Goal: Information Seeking & Learning: Learn about a topic

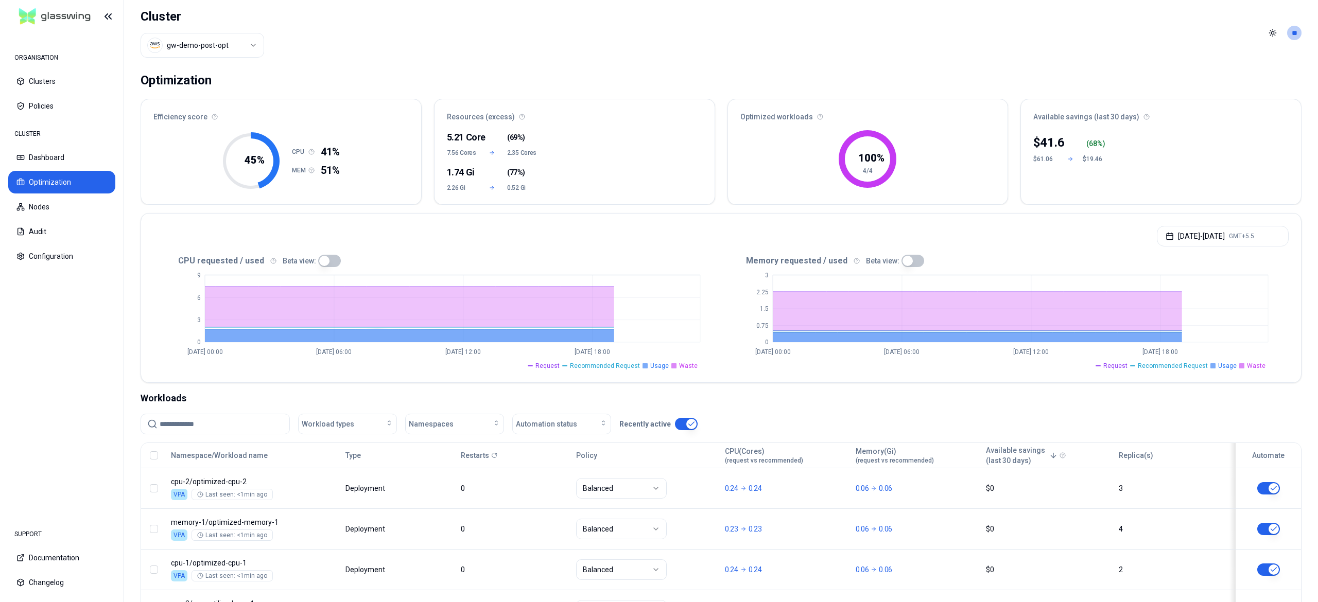
scroll to position [93, 0]
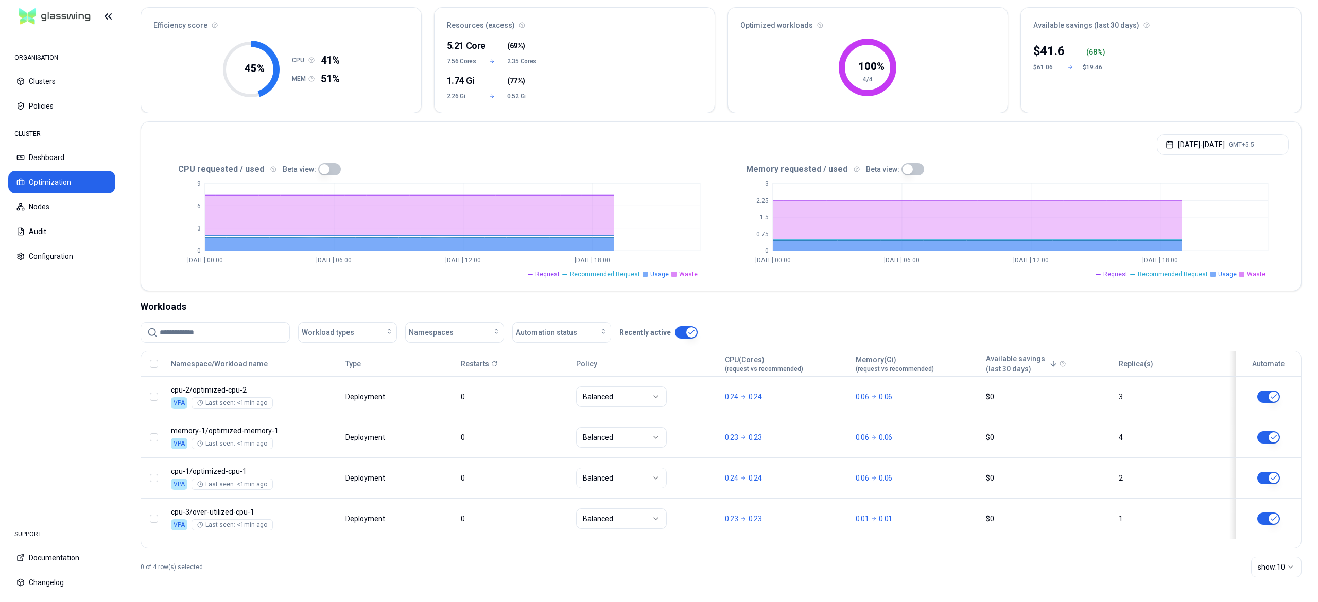
drag, startPoint x: 40, startPoint y: 78, endPoint x: 48, endPoint y: 94, distance: 17.8
click at [40, 80] on button "Clusters" at bounding box center [61, 81] width 107 height 23
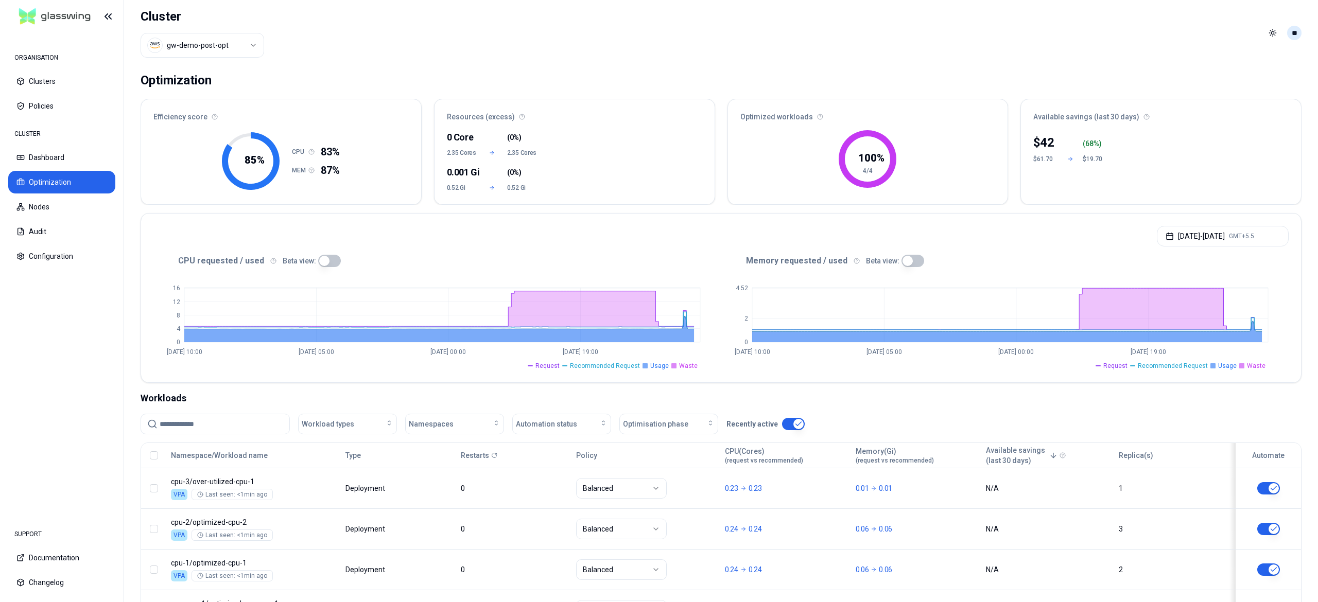
click at [1290, 39] on div "Toggle theme **" at bounding box center [1282, 33] width 37 height 16
click at [1290, 33] on html "ORGANISATION Clusters Policies CLUSTER Dashboard Optimization Nodes Audit Confi…" at bounding box center [659, 301] width 1318 height 602
click at [1203, 101] on div "Logout" at bounding box center [1244, 107] width 110 height 16
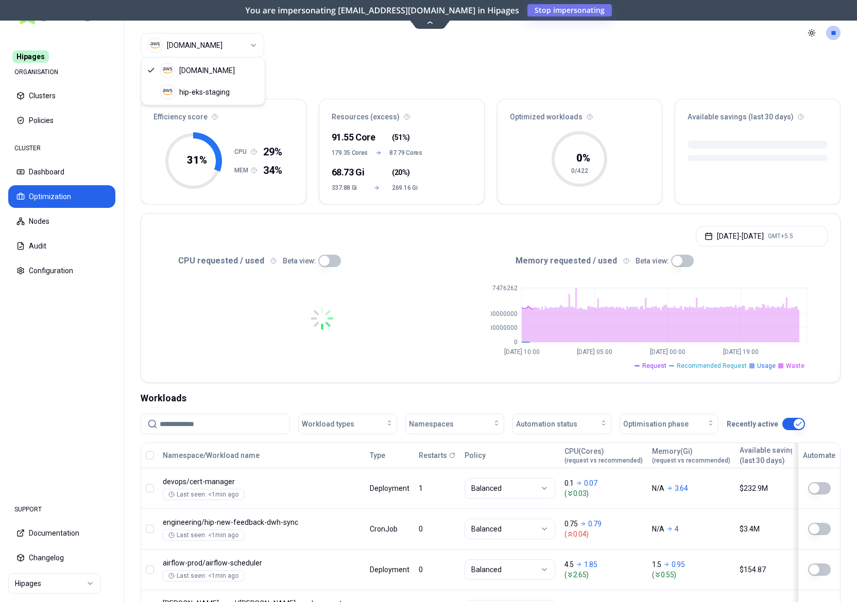
click at [221, 49] on html "Hipages ORGANISATION Clusters Policies CLUSTER Dashboard Optimization Nodes Aud…" at bounding box center [428, 301] width 857 height 602
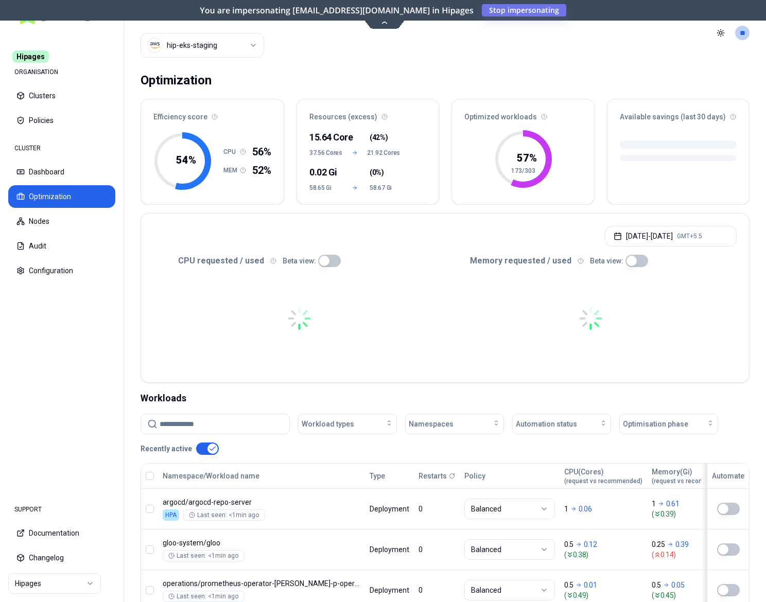
click at [200, 450] on button "button" at bounding box center [207, 449] width 23 height 12
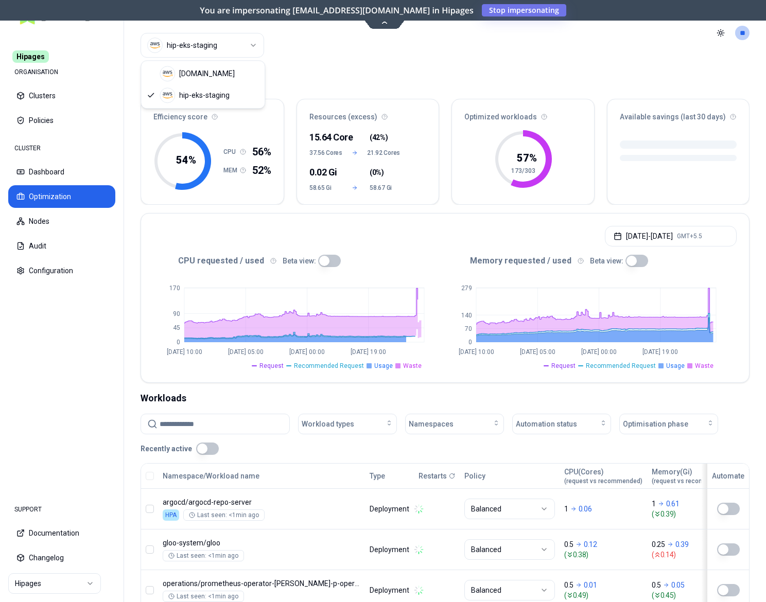
click at [217, 53] on html "Hipages ORGANISATION Clusters Policies CLUSTER Dashboard Optimization Nodes Aud…" at bounding box center [383, 301] width 766 height 602
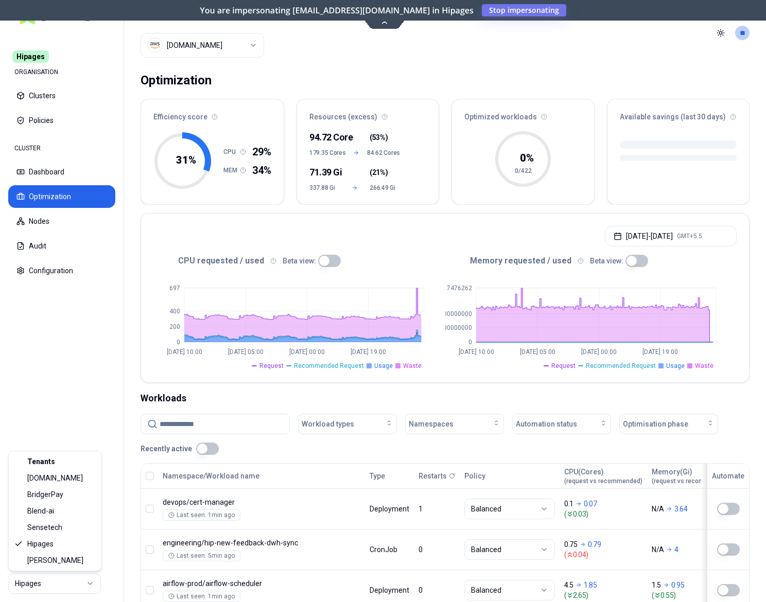
click at [36, 585] on html "Hipages ORGANISATION Clusters Policies CLUSTER Dashboard Optimization Nodes Aud…" at bounding box center [383, 301] width 766 height 602
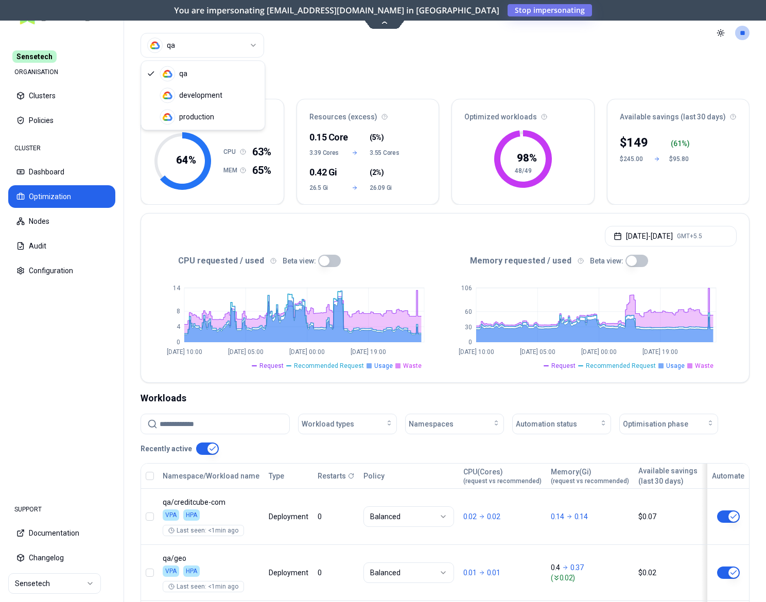
click at [195, 55] on html "Sensetech ORGANISATION Clusters Policies CLUSTER Dashboard Optimization Nodes A…" at bounding box center [383, 301] width 766 height 602
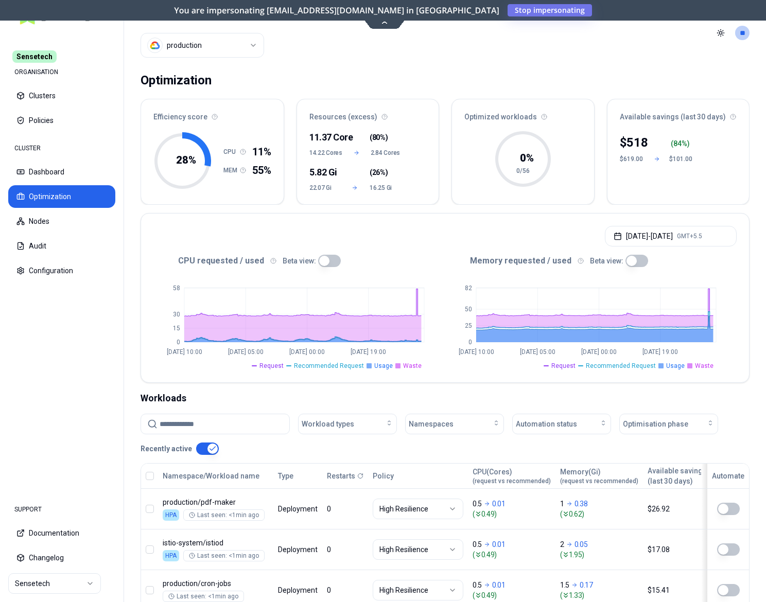
click at [322, 255] on button "button" at bounding box center [329, 261] width 23 height 12
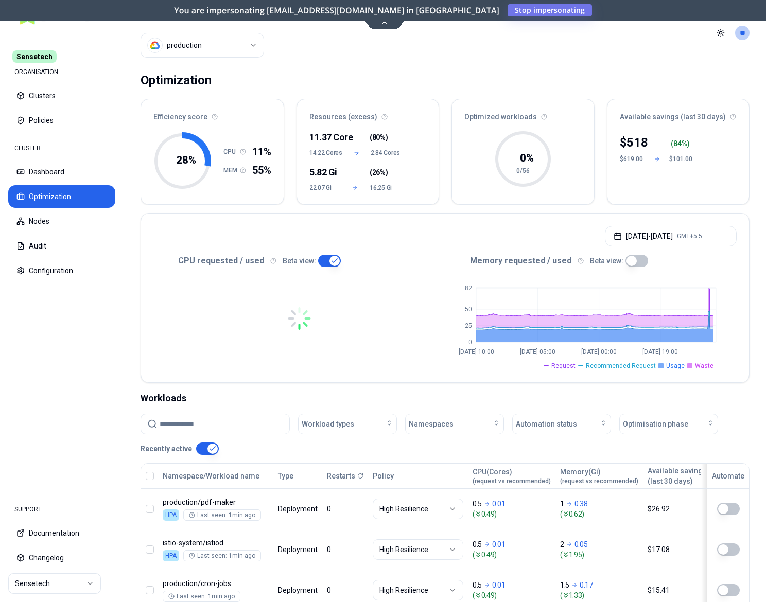
click at [632, 265] on button "button" at bounding box center [636, 261] width 23 height 12
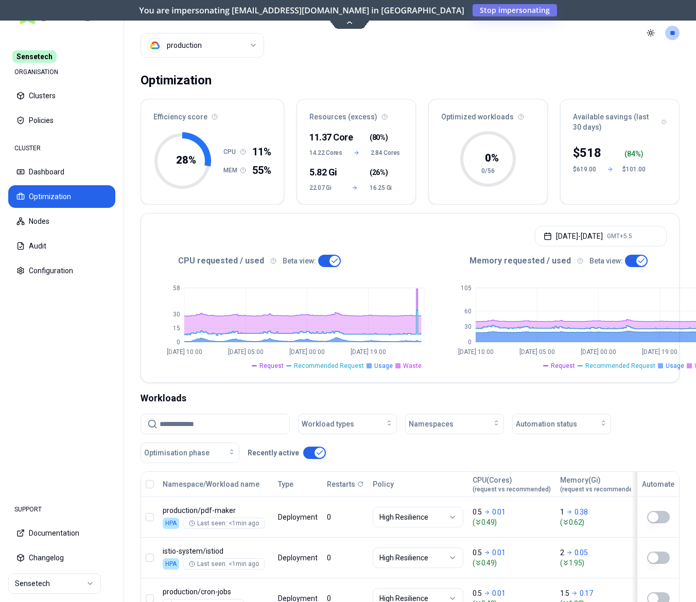
click at [321, 261] on button "button" at bounding box center [329, 261] width 23 height 12
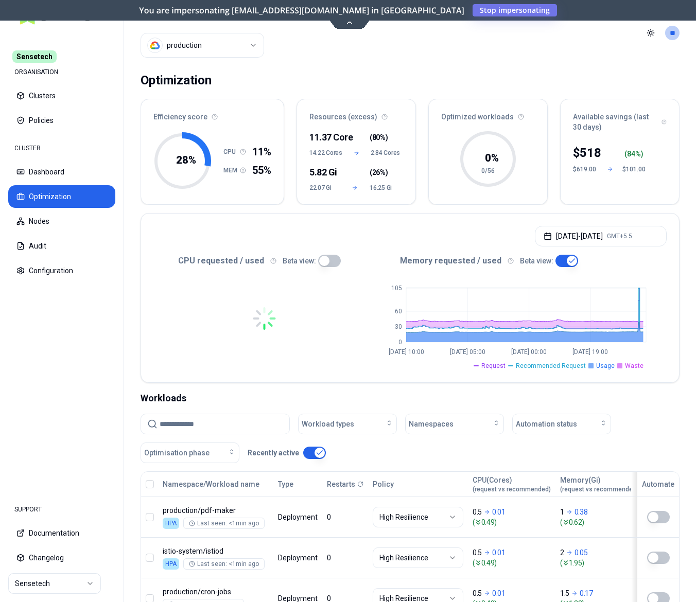
drag, startPoint x: 324, startPoint y: 257, endPoint x: 330, endPoint y: 260, distance: 6.9
click at [324, 257] on button "button" at bounding box center [329, 261] width 23 height 12
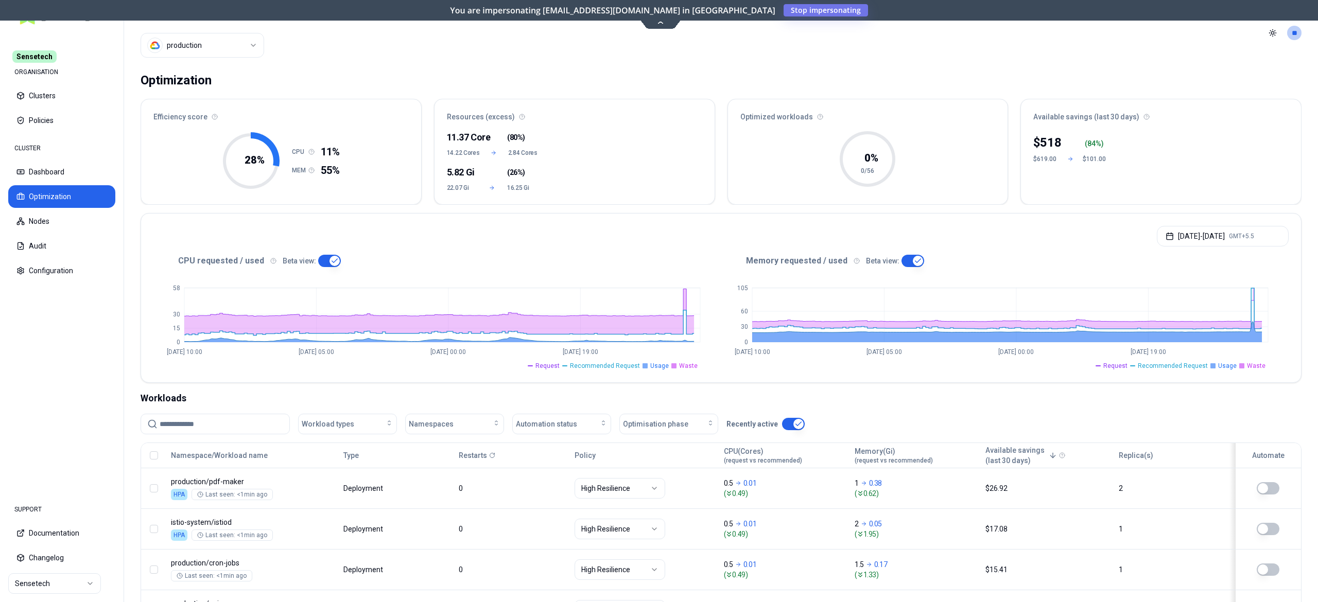
click at [215, 55] on html "Sensetech ORGANISATION Clusters Policies CLUSTER Dashboard Optimization Nodes A…" at bounding box center [659, 301] width 1318 height 602
drag, startPoint x: 43, startPoint y: 574, endPoint x: 41, endPoint y: 585, distance: 10.5
click at [43, 577] on html "Sensetech ORGANISATION Clusters Policies CLUSTER Dashboard Optimization Nodes A…" at bounding box center [659, 301] width 1318 height 602
click at [41, 584] on html "Sensetech ORGANISATION Clusters Policies CLUSTER Dashboard Optimization Nodes A…" at bounding box center [659, 301] width 1318 height 602
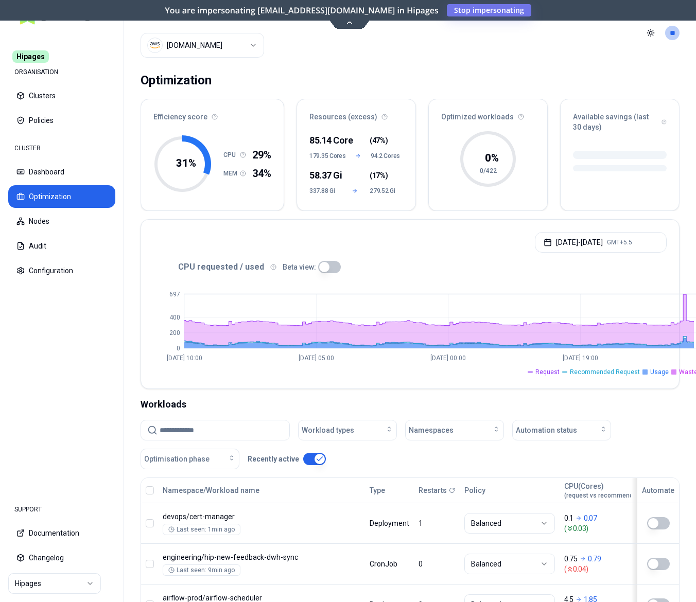
click at [324, 265] on button "button" at bounding box center [329, 267] width 23 height 12
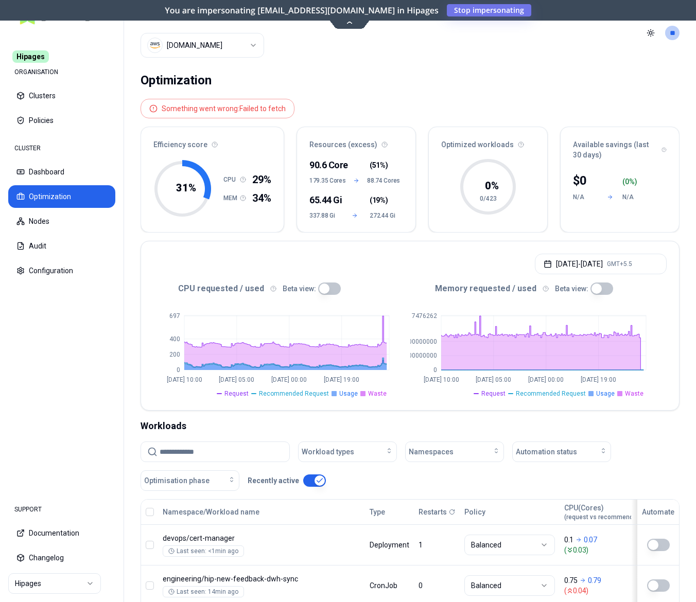
click at [40, 576] on html "Hipages ORGANISATION Clusters Policies CLUSTER Dashboard Optimization Nodes Aud…" at bounding box center [348, 301] width 696 height 602
click at [41, 584] on html "Hipages ORGANISATION Clusters Policies CLUSTER Dashboard Optimization Nodes Aud…" at bounding box center [348, 301] width 696 height 602
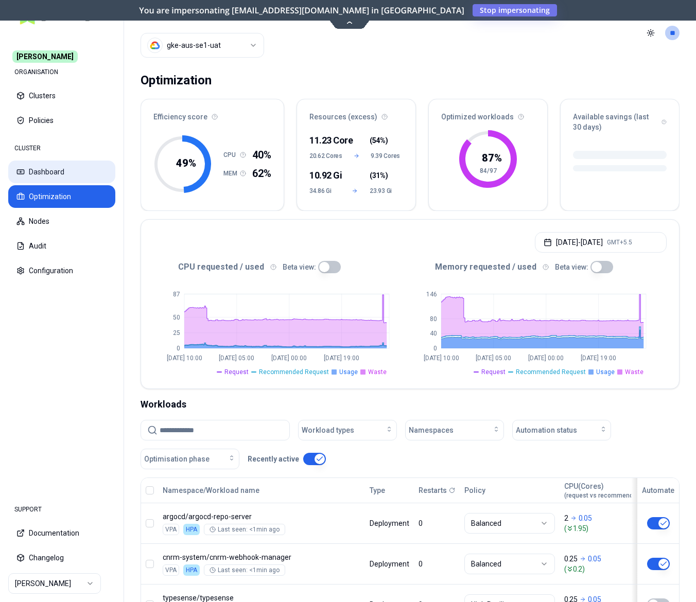
click at [77, 170] on button "Dashboard" at bounding box center [61, 172] width 107 height 23
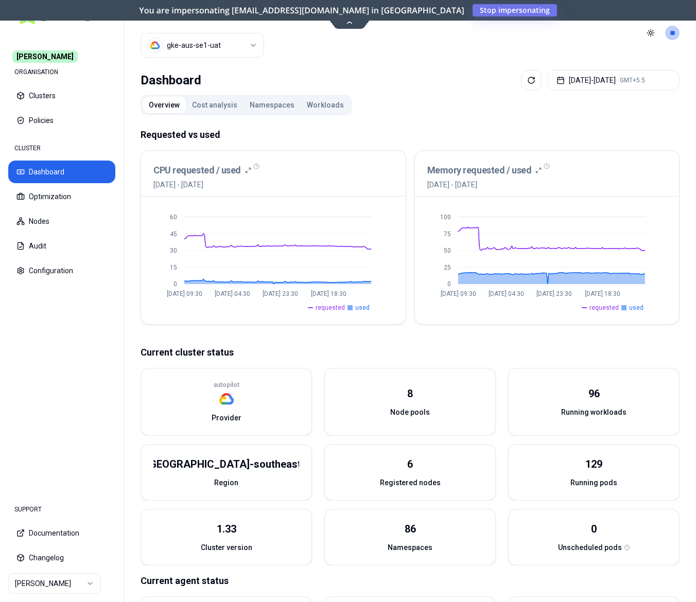
click at [203, 105] on button "Cost analysis" at bounding box center [215, 105] width 58 height 16
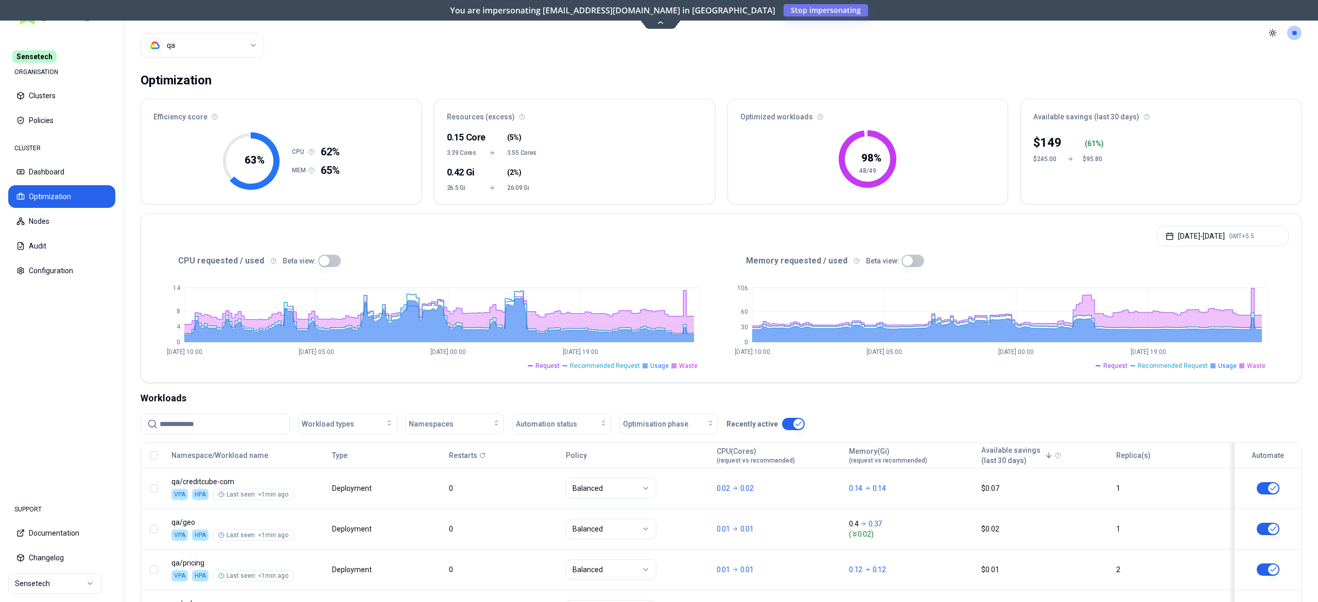
drag, startPoint x: 752, startPoint y: 80, endPoint x: 327, endPoint y: 268, distance: 464.2
click at [322, 265] on button "button" at bounding box center [329, 261] width 23 height 12
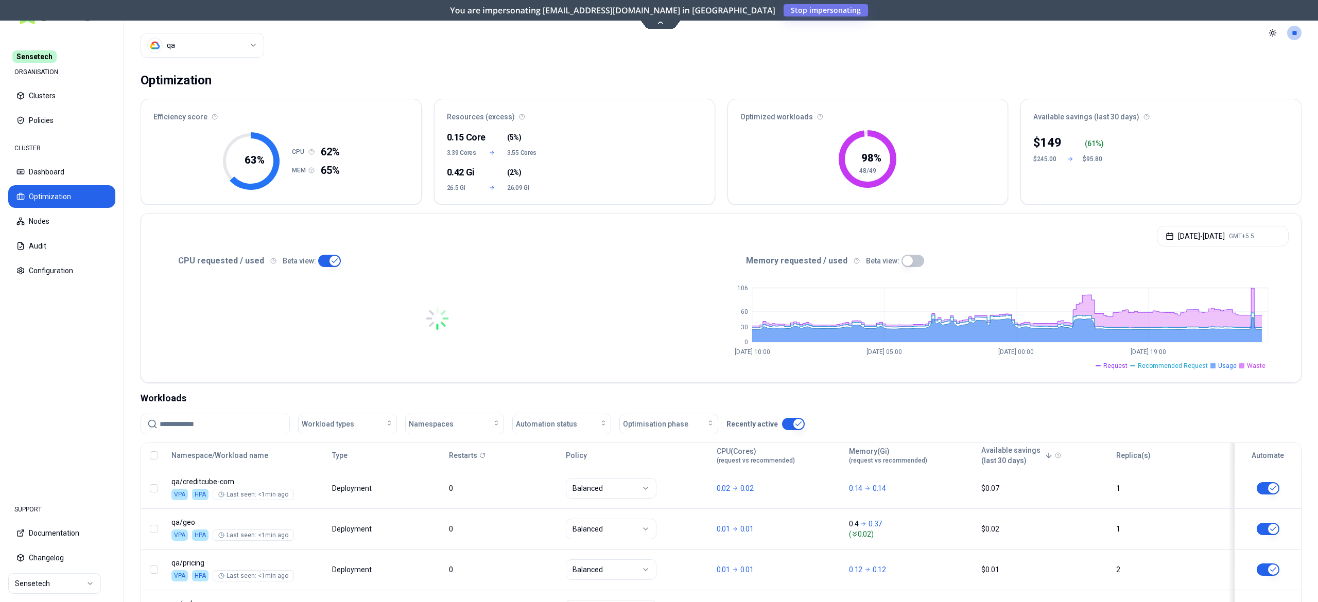
click at [328, 266] on button "button" at bounding box center [329, 261] width 23 height 12
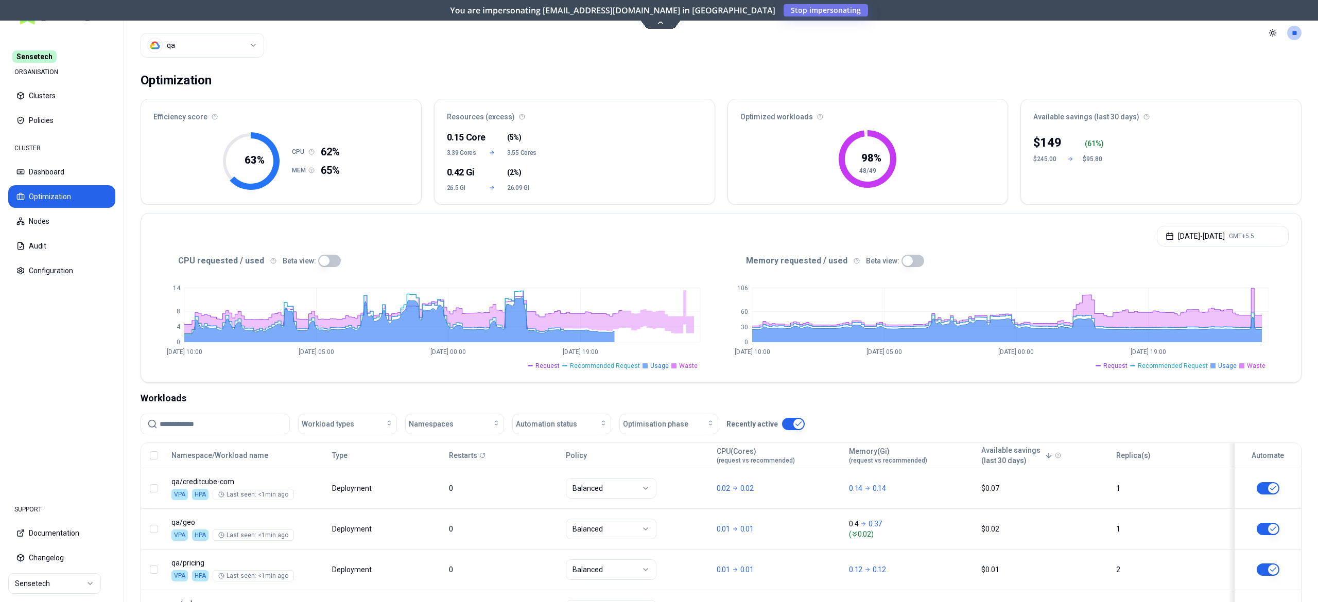
click at [324, 257] on button "button" at bounding box center [329, 261] width 23 height 12
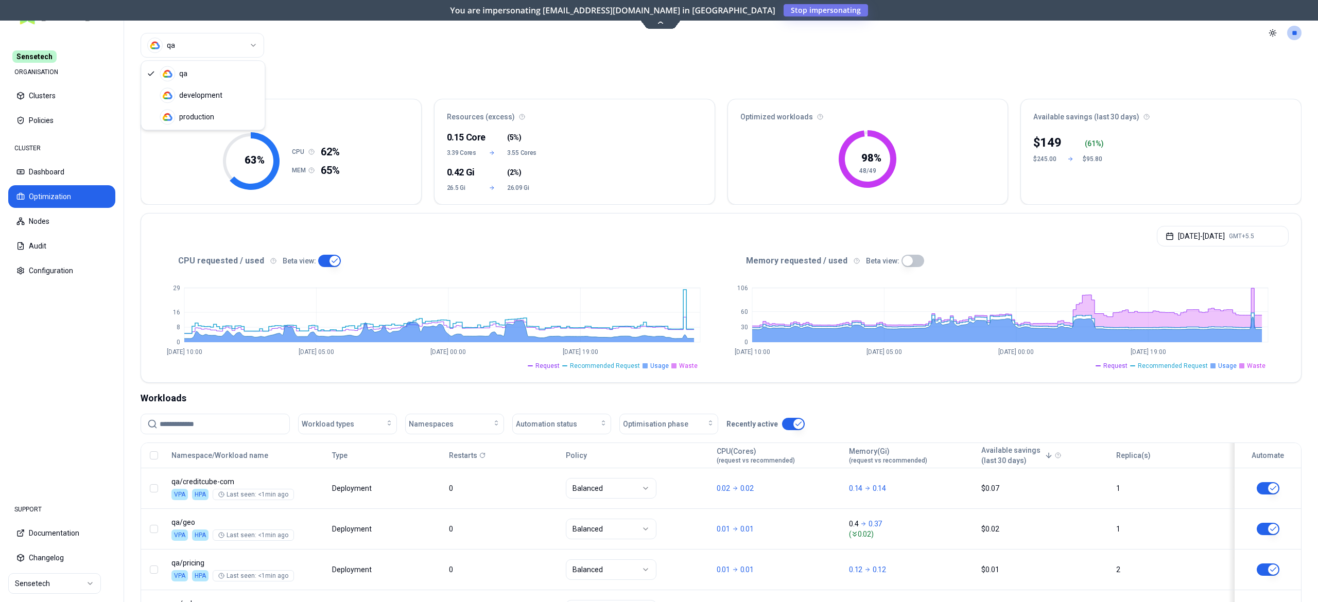
click at [233, 51] on html "Sensetech ORGANISATION Clusters Policies CLUSTER Dashboard Optimization Nodes A…" at bounding box center [659, 301] width 1318 height 602
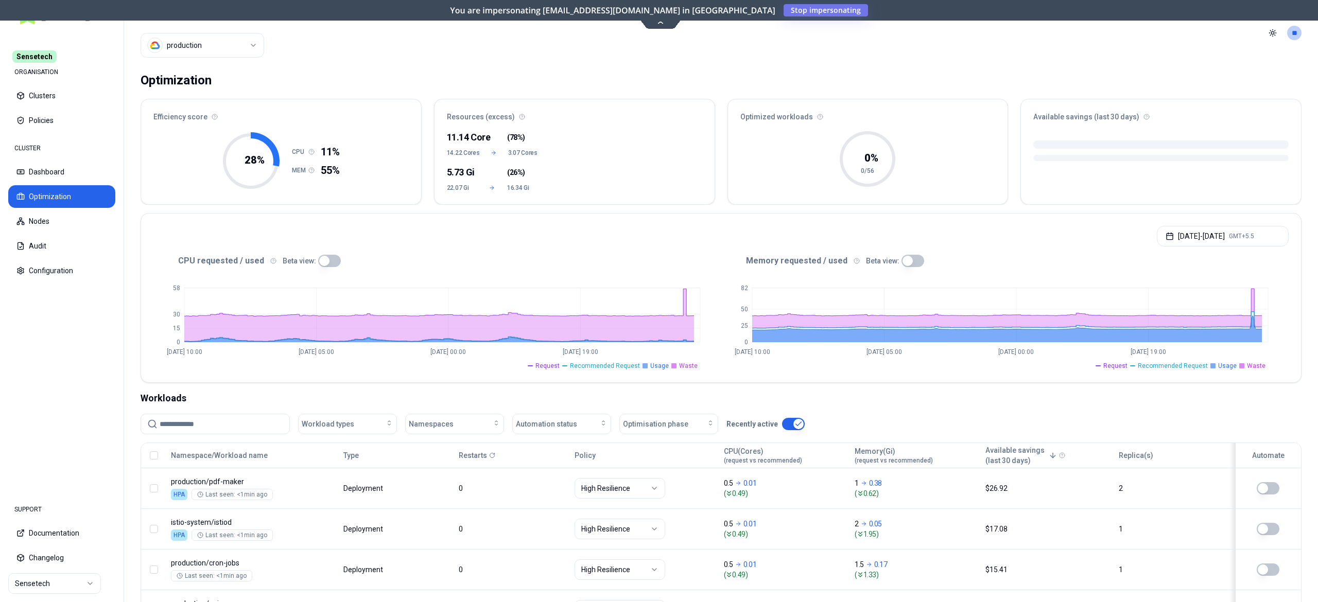
click at [239, 47] on html "Sensetech ORGANISATION Clusters Policies CLUSTER Dashboard Optimization Nodes A…" at bounding box center [659, 301] width 1318 height 602
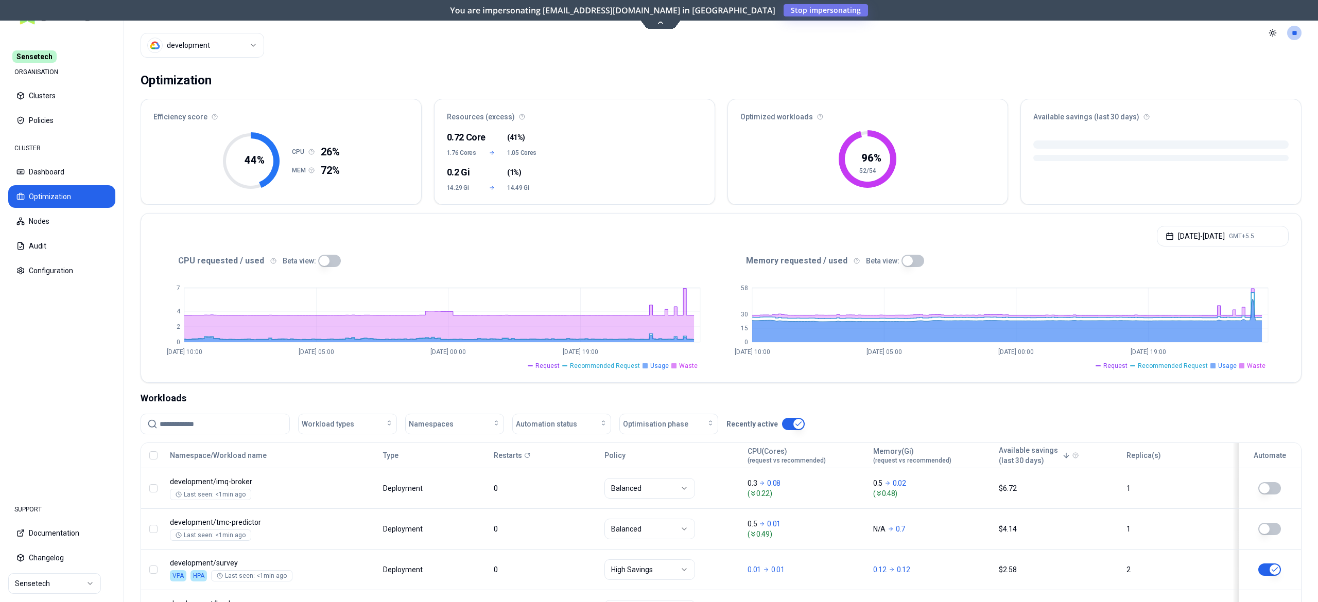
click at [326, 262] on button "button" at bounding box center [329, 261] width 23 height 12
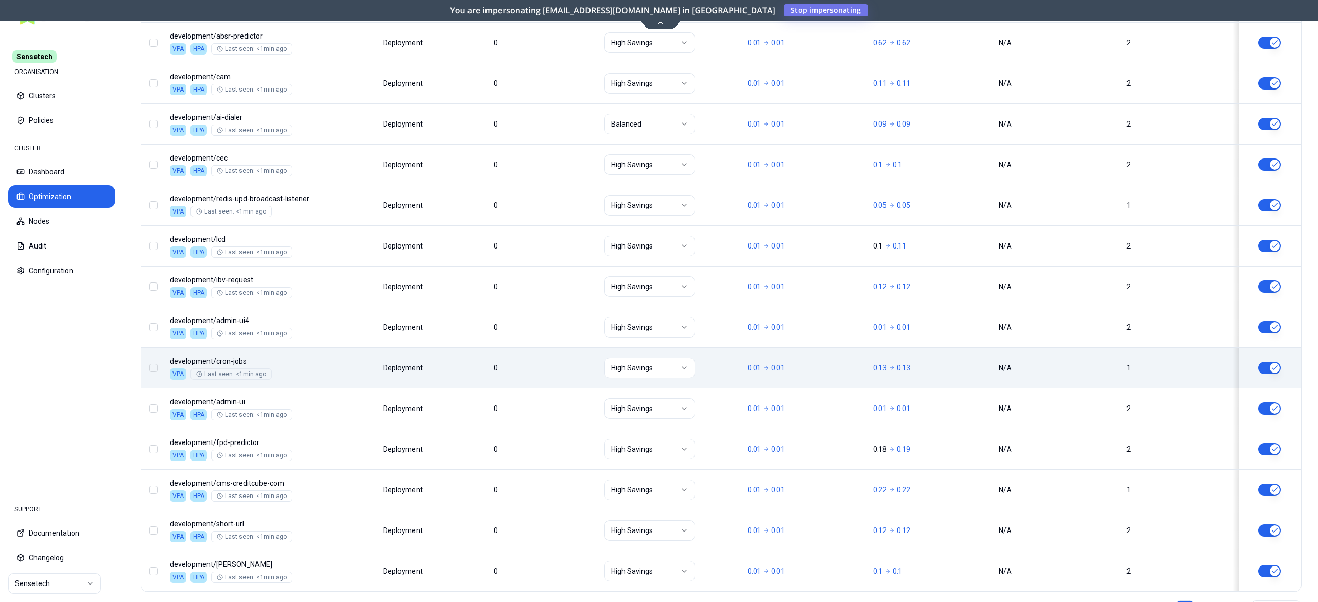
scroll to position [1157, 0]
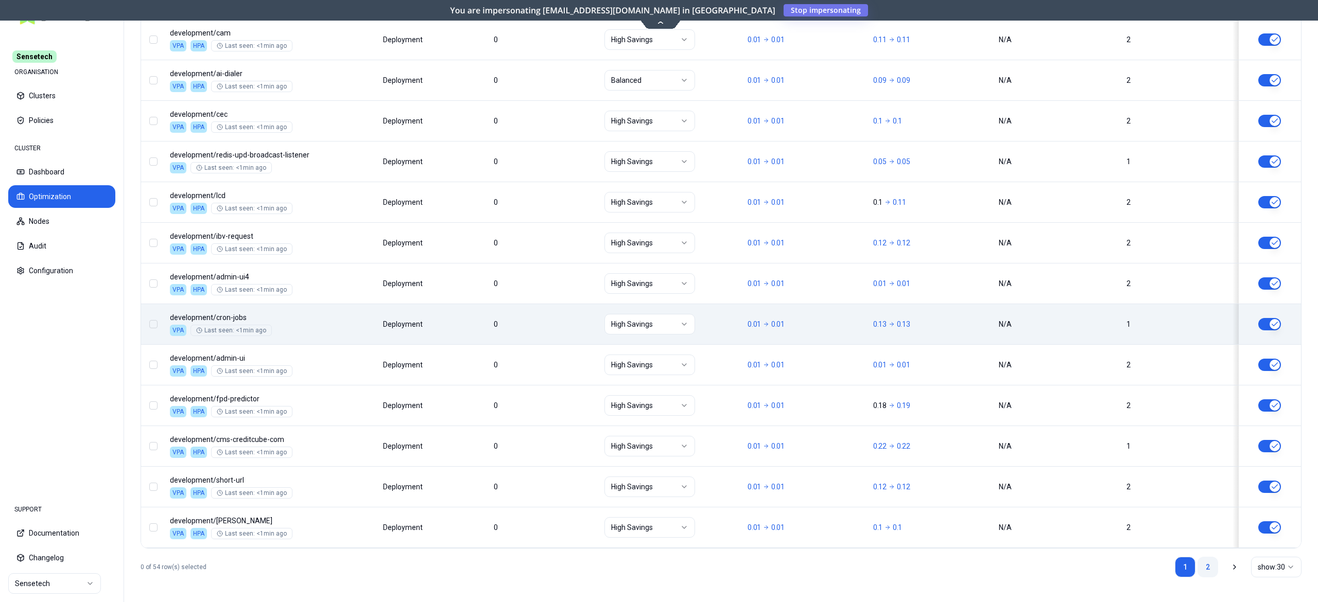
click at [1199, 567] on link "2" at bounding box center [1207, 567] width 21 height 21
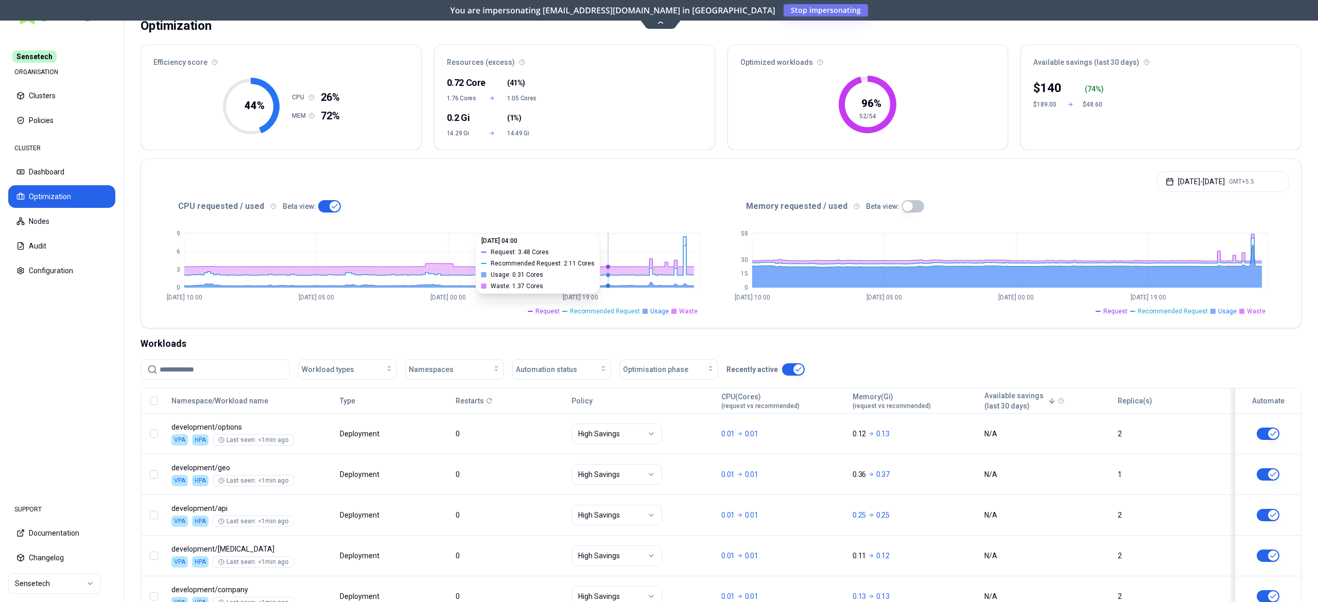
scroll to position [0, 0]
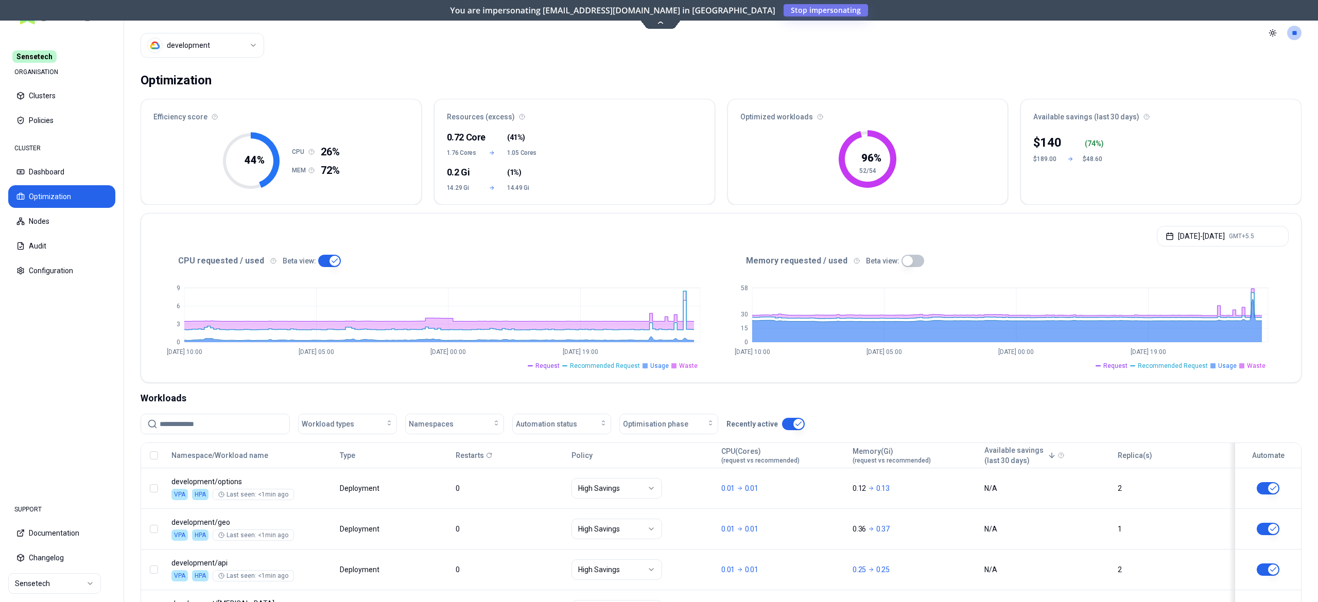
click at [251, 51] on html "Sensetech ORGANISATION Clusters Policies CLUSTER Dashboard Optimization Nodes A…" at bounding box center [659, 301] width 1318 height 602
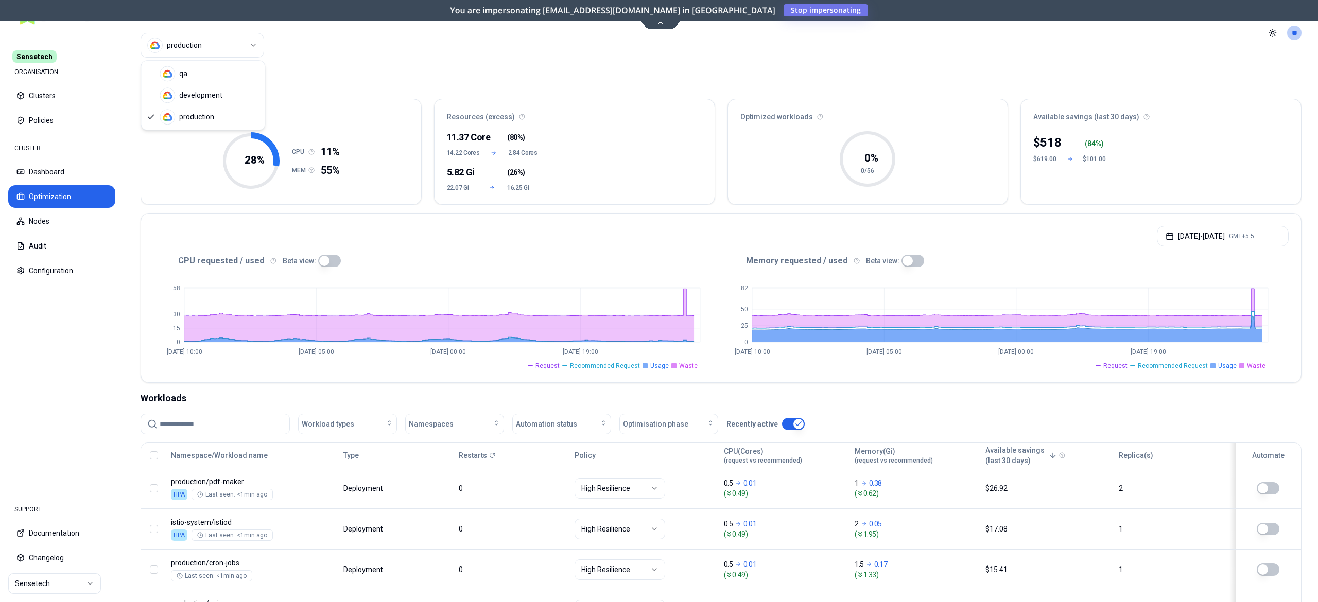
click at [206, 43] on html "Sensetech ORGANISATION Clusters Policies CLUSTER Dashboard Optimization Nodes A…" at bounding box center [659, 301] width 1318 height 602
click at [44, 181] on html "Sensetech ORGANISATION Clusters Policies CLUSTER Dashboard Optimization Nodes A…" at bounding box center [659, 301] width 1318 height 602
click at [47, 170] on button "Dashboard" at bounding box center [61, 172] width 107 height 23
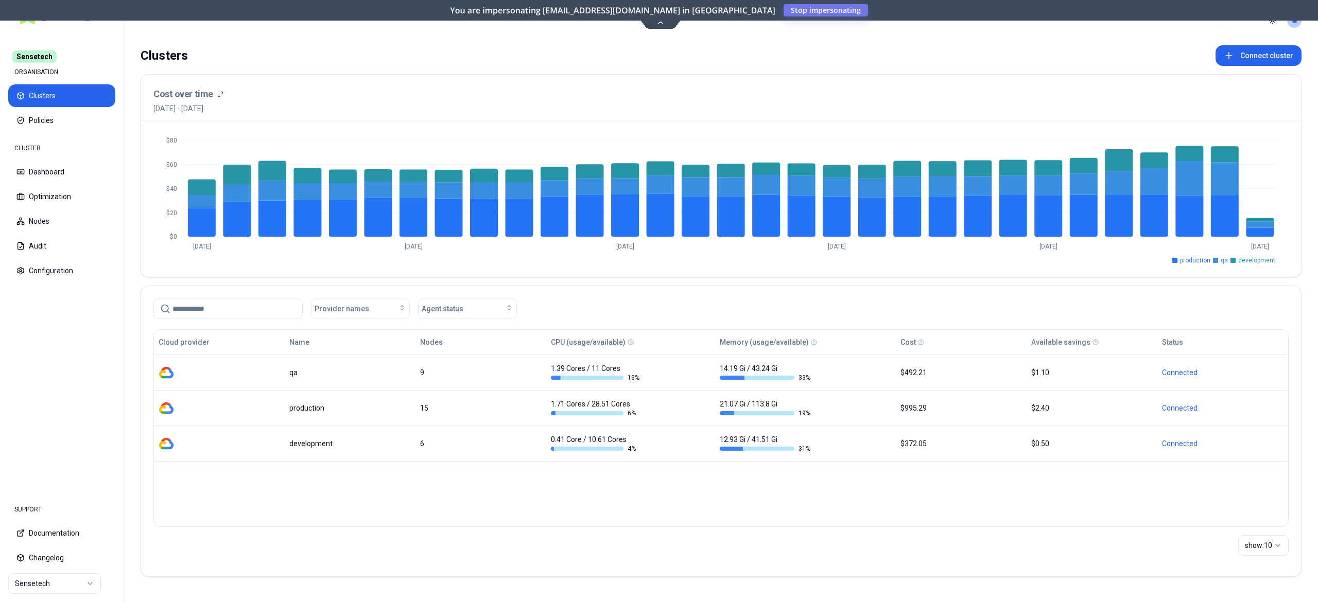
click at [62, 584] on html "Sensetech ORGANISATION Clusters Policies CLUSTER Dashboard Optimization Nodes A…" at bounding box center [659, 301] width 1318 height 602
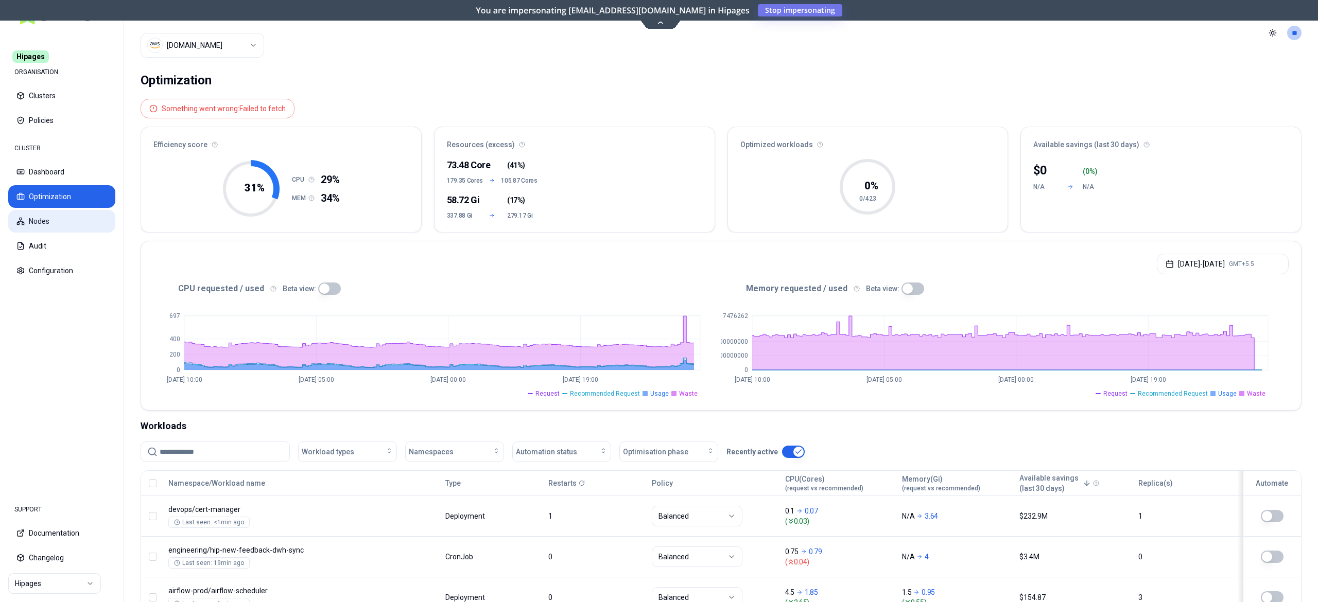
click at [27, 224] on button "Nodes" at bounding box center [61, 221] width 107 height 23
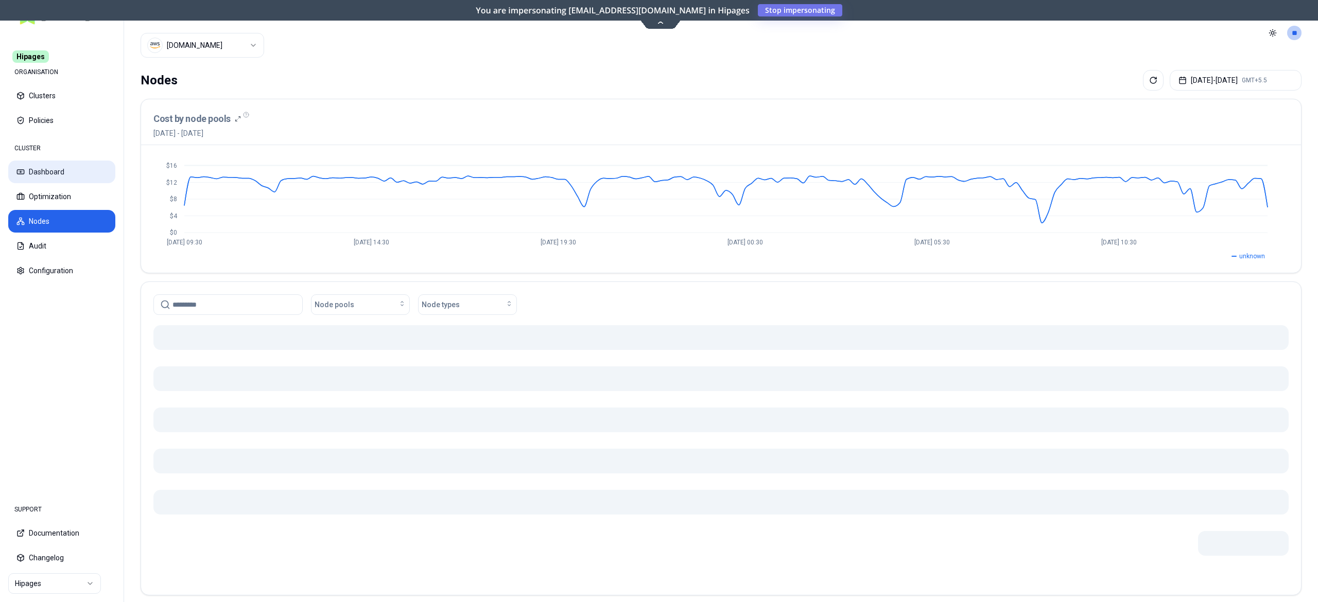
click at [68, 175] on button "Dashboard" at bounding box center [61, 172] width 107 height 23
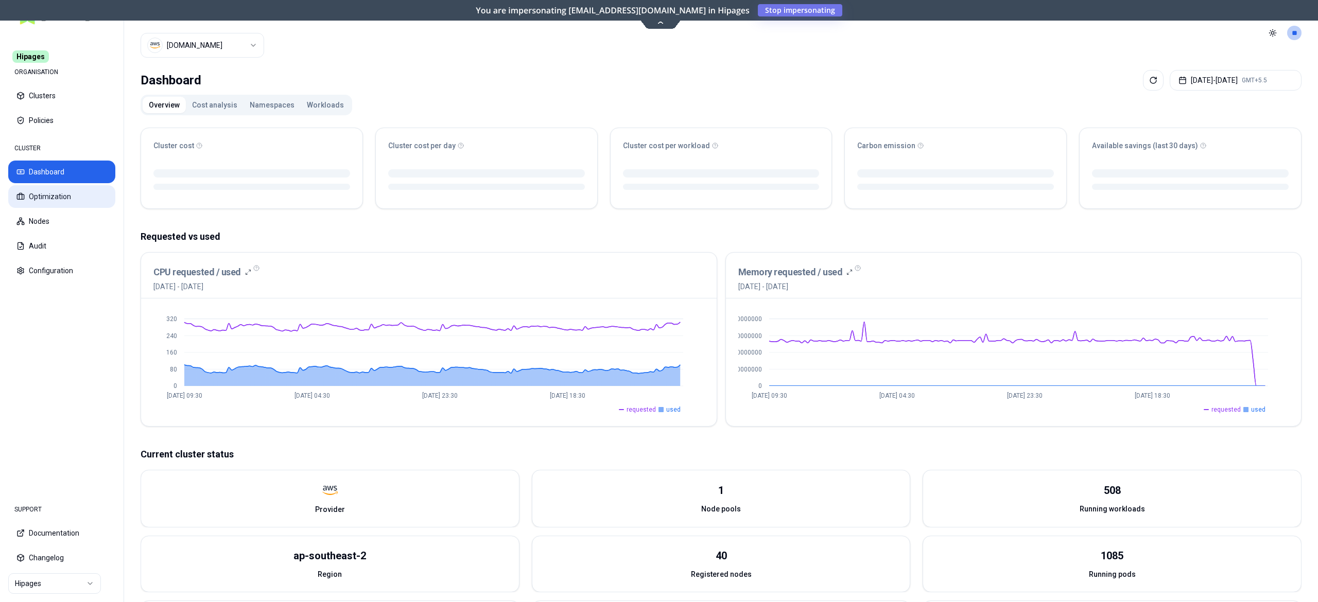
click at [63, 196] on button "Optimization" at bounding box center [61, 196] width 107 height 23
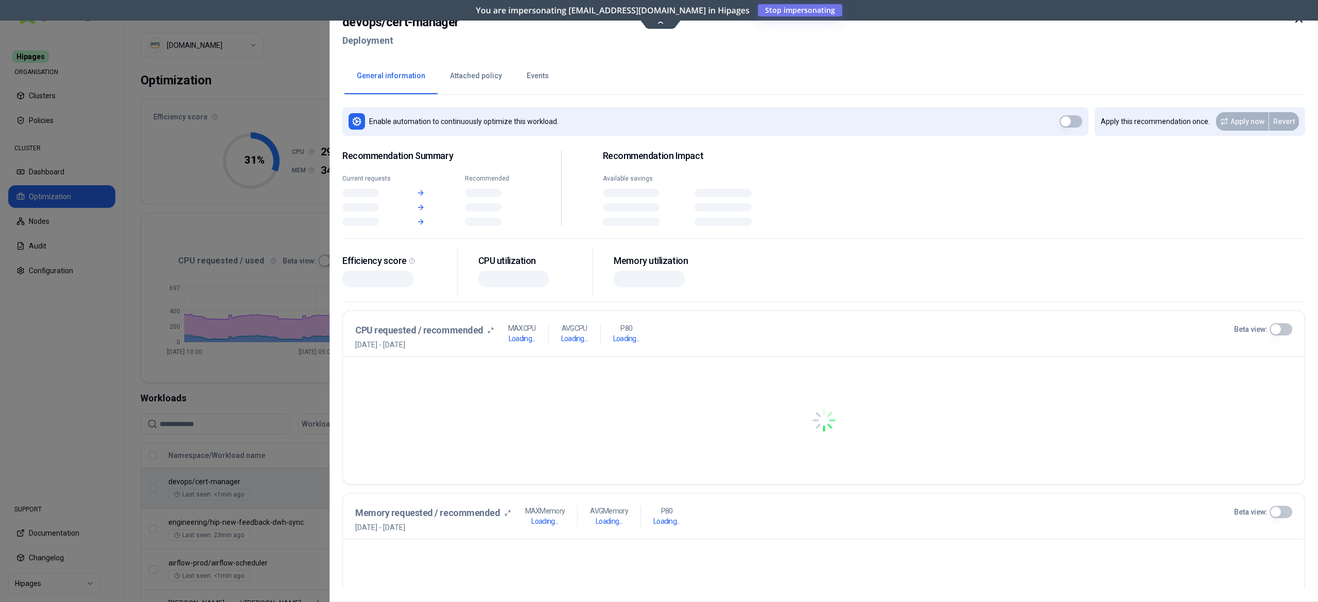
click at [547, 487] on body "Hipages ORGANISATION Clusters Policies CLUSTER Dashboard Optimization Nodes Aud…" at bounding box center [659, 301] width 1318 height 602
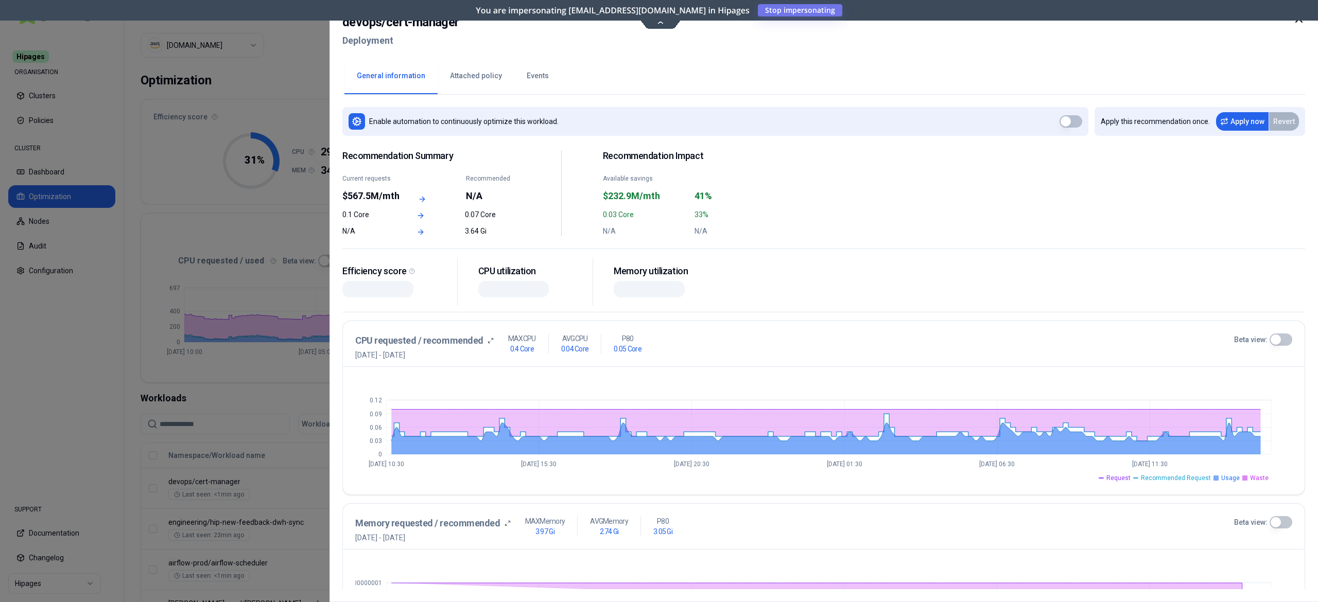
click at [527, 66] on button "Events" at bounding box center [537, 76] width 47 height 36
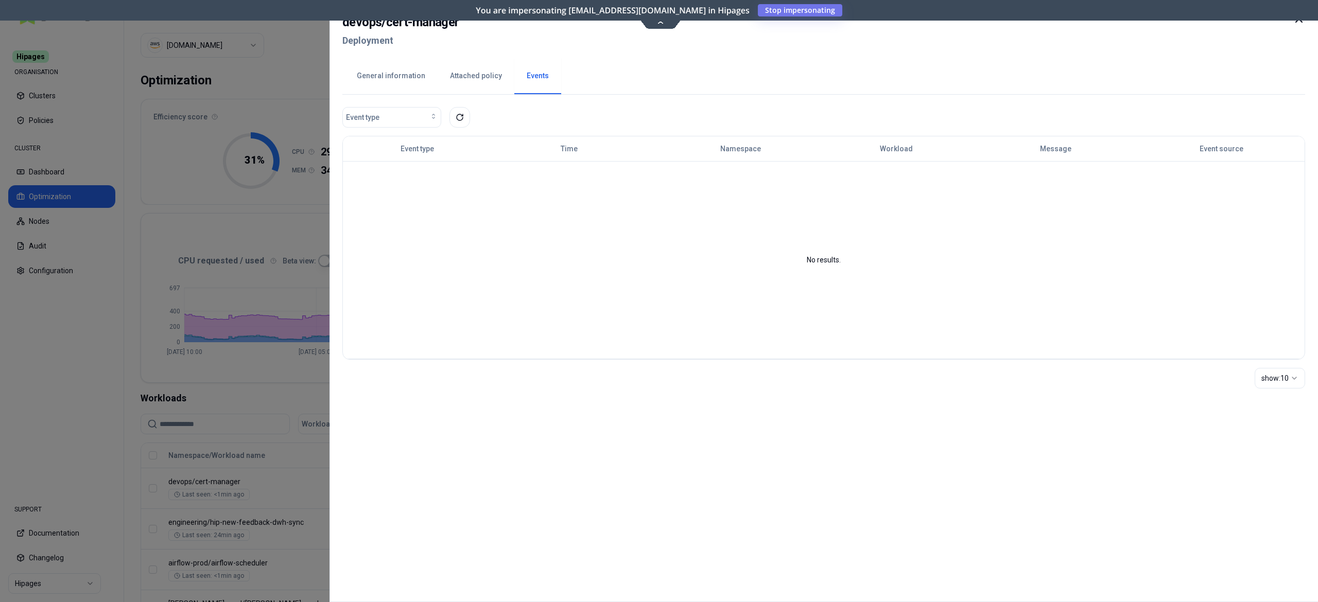
click at [1294, 22] on icon at bounding box center [1299, 19] width 12 height 12
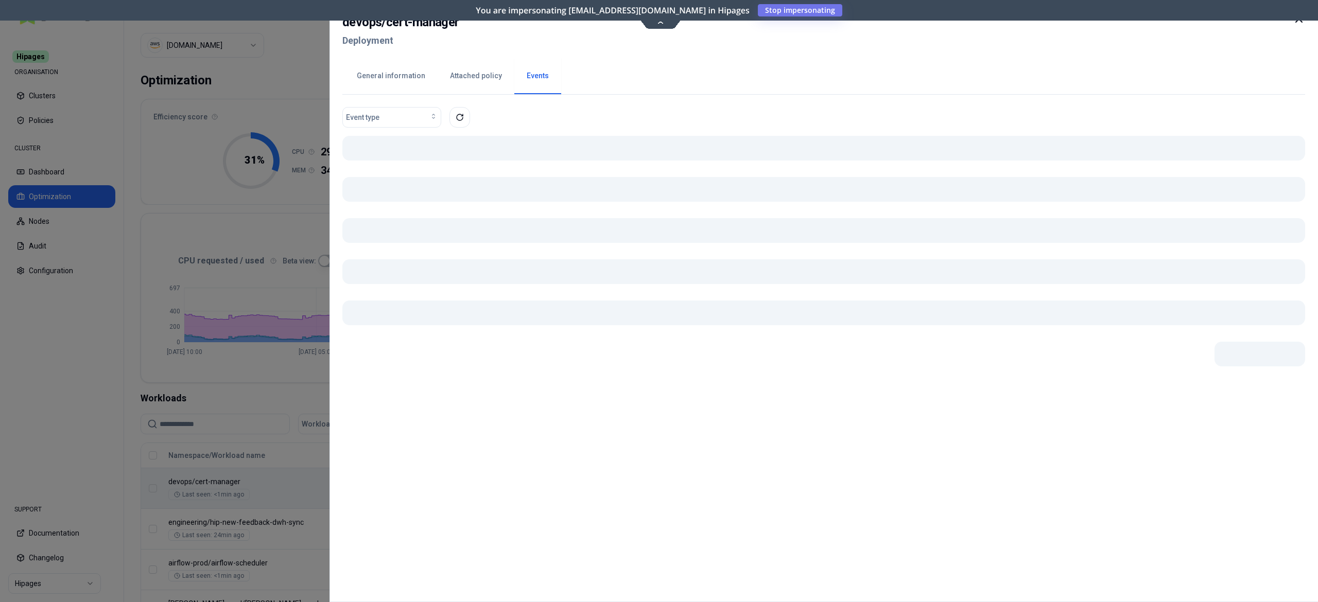
click at [511, 469] on body "Hipages ORGANISATION Clusters Policies CLUSTER Dashboard Optimization Nodes Aud…" at bounding box center [659, 301] width 1318 height 602
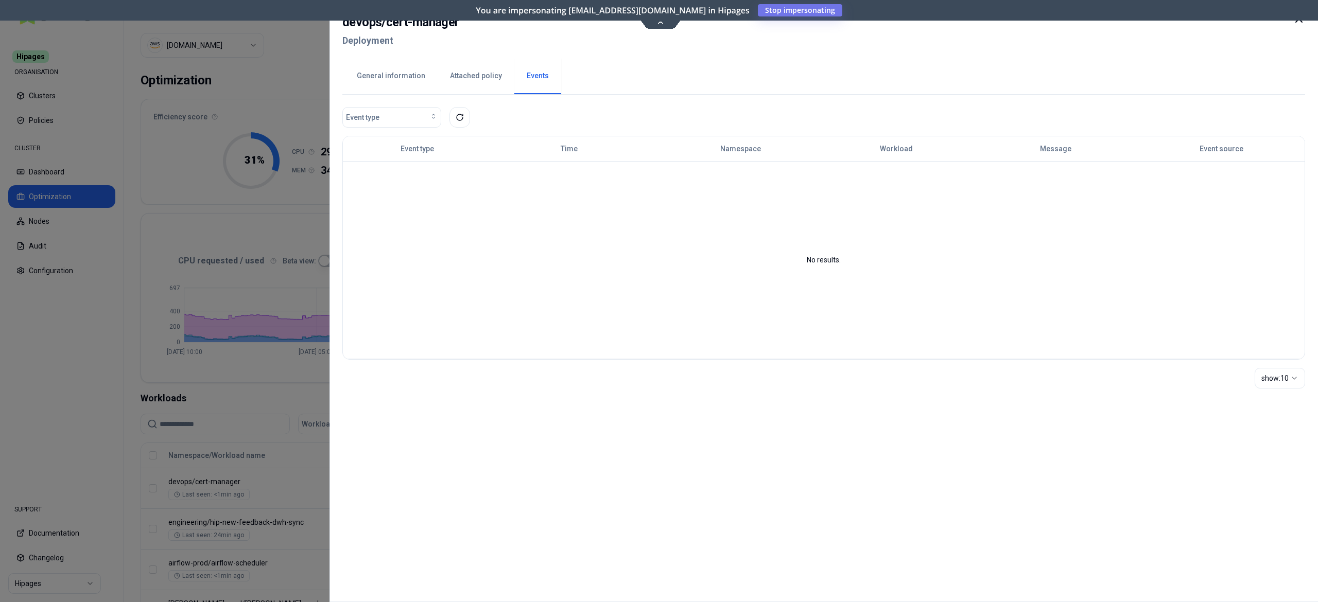
click at [269, 502] on div at bounding box center [659, 301] width 1318 height 602
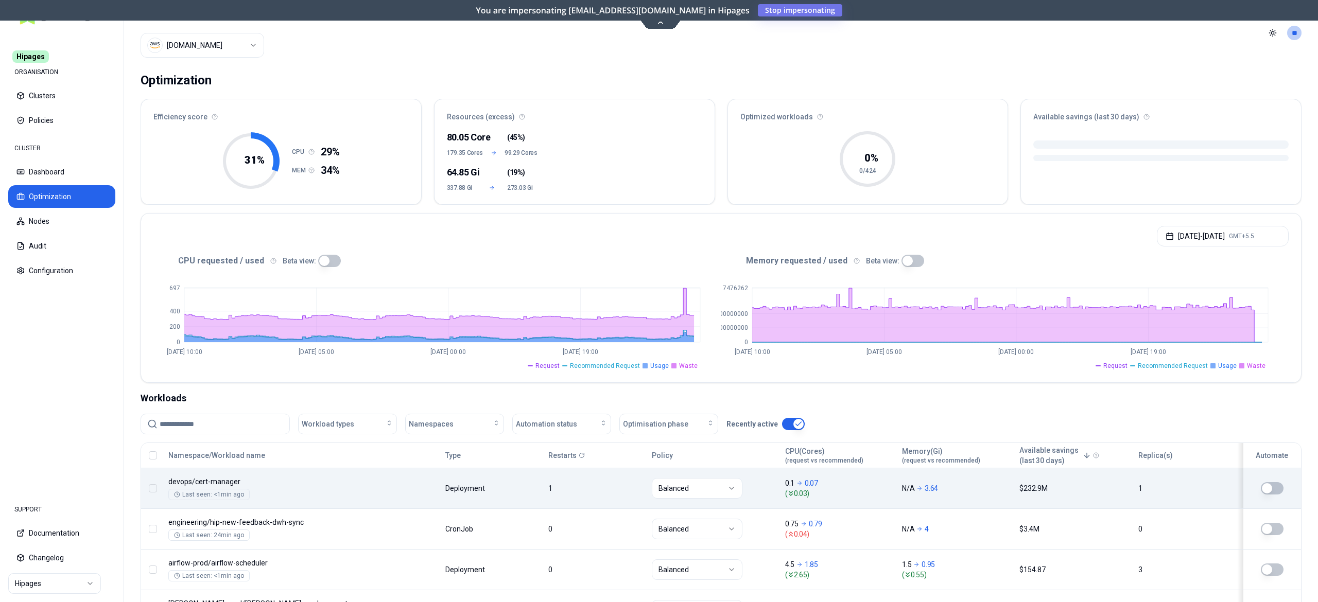
click at [408, 490] on body "Hipages ORGANISATION Clusters Policies CLUSTER Dashboard Optimization Nodes Aud…" at bounding box center [659, 301] width 1318 height 602
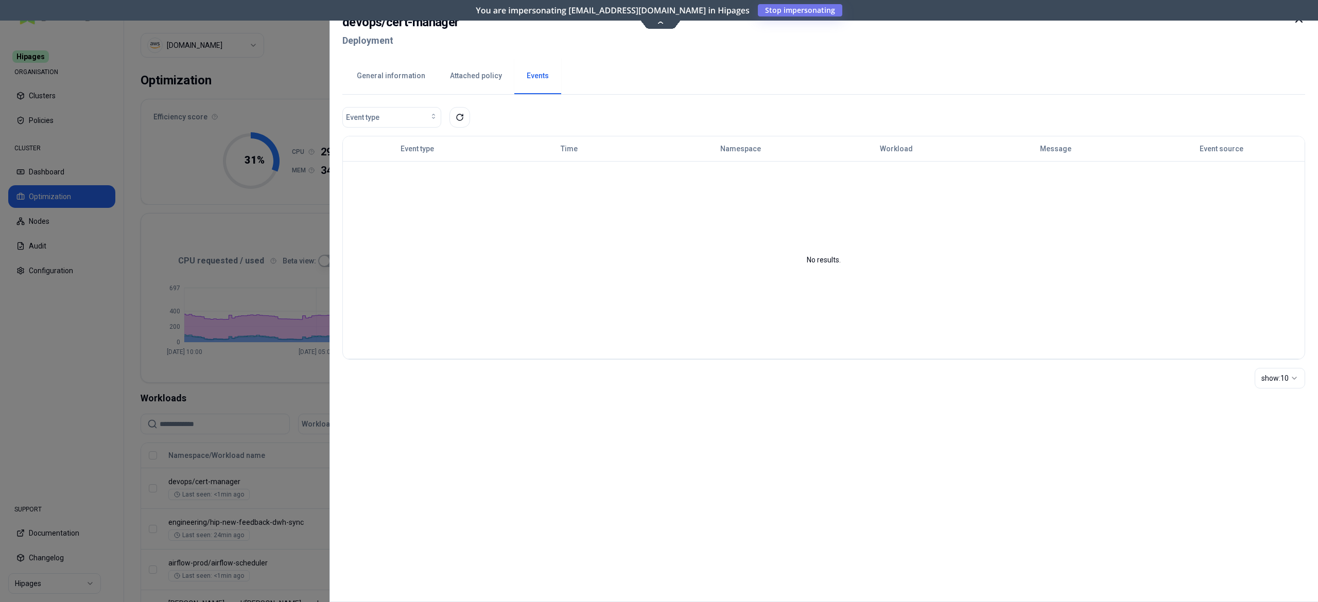
click at [377, 76] on button "General information" at bounding box center [390, 76] width 93 height 36
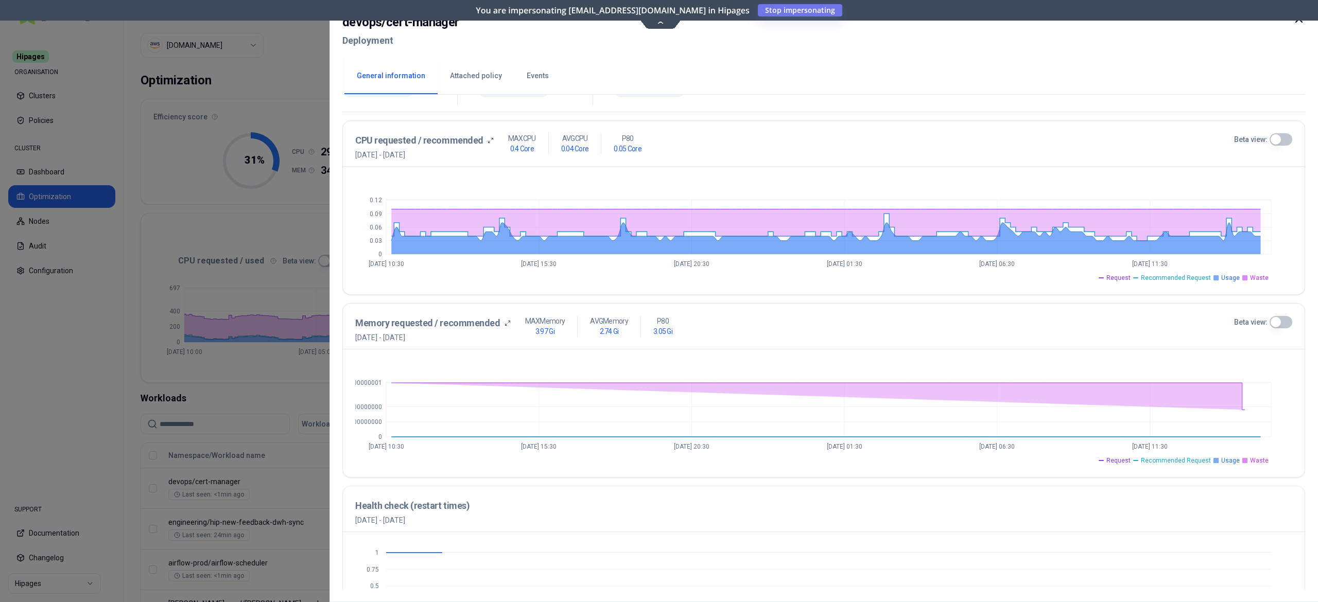
scroll to position [206, 0]
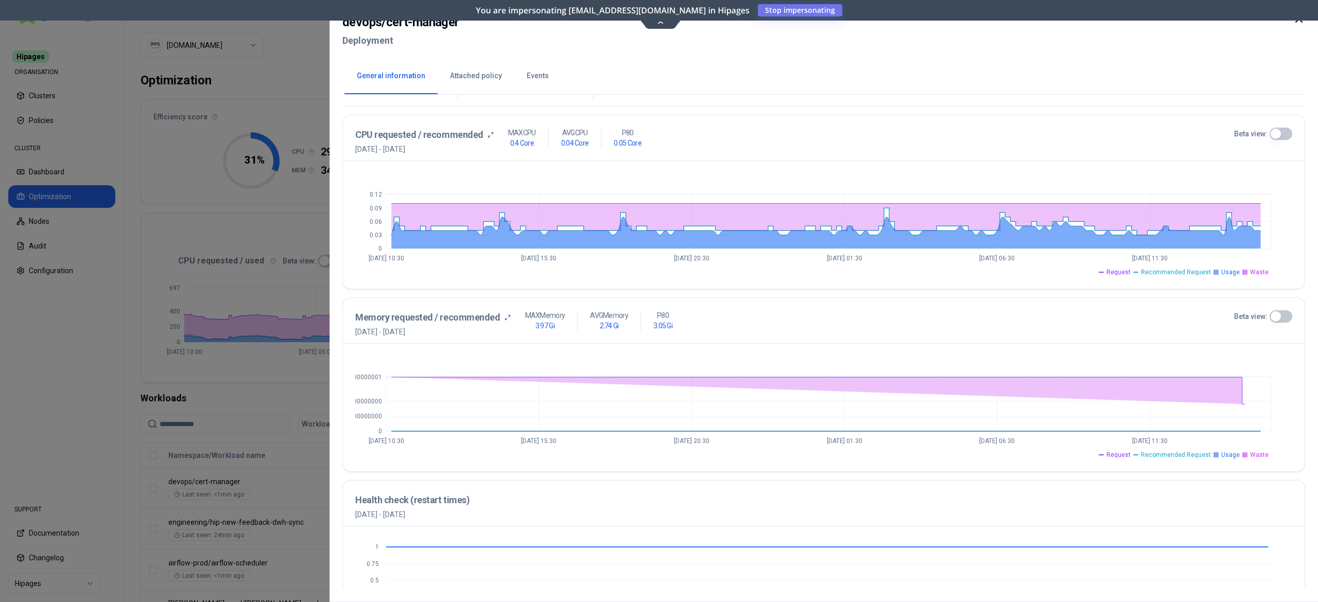
click at [1286, 314] on button "Beta view:" at bounding box center [1280, 316] width 23 height 12
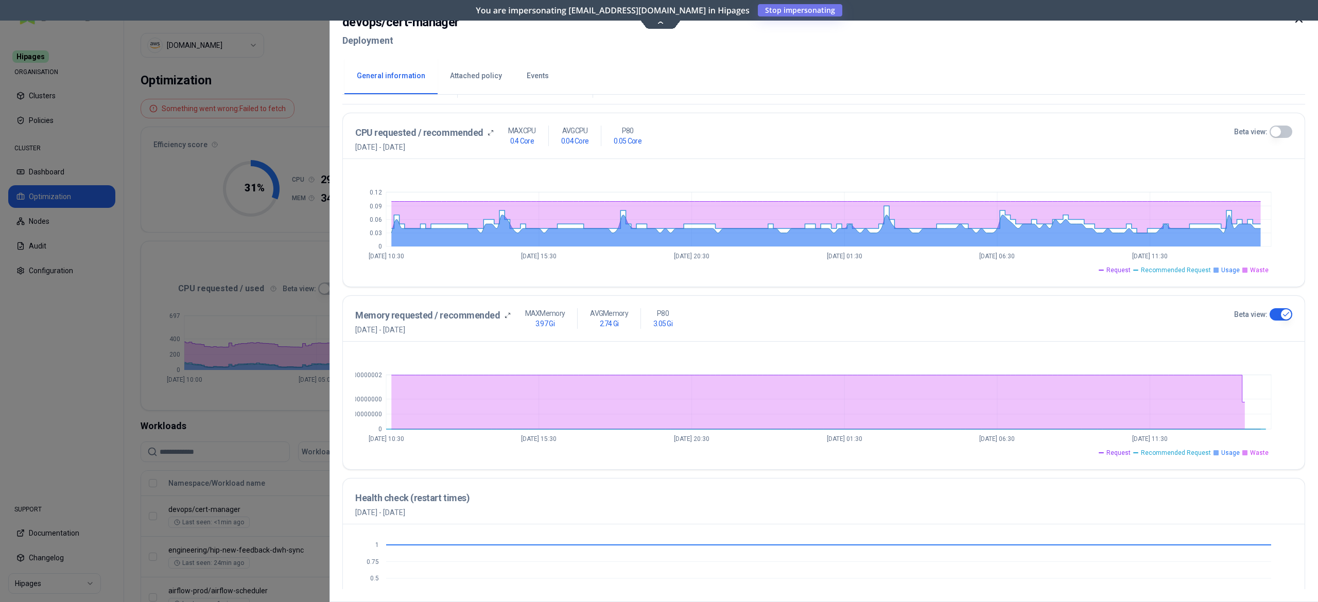
click at [258, 475] on div at bounding box center [659, 301] width 1318 height 602
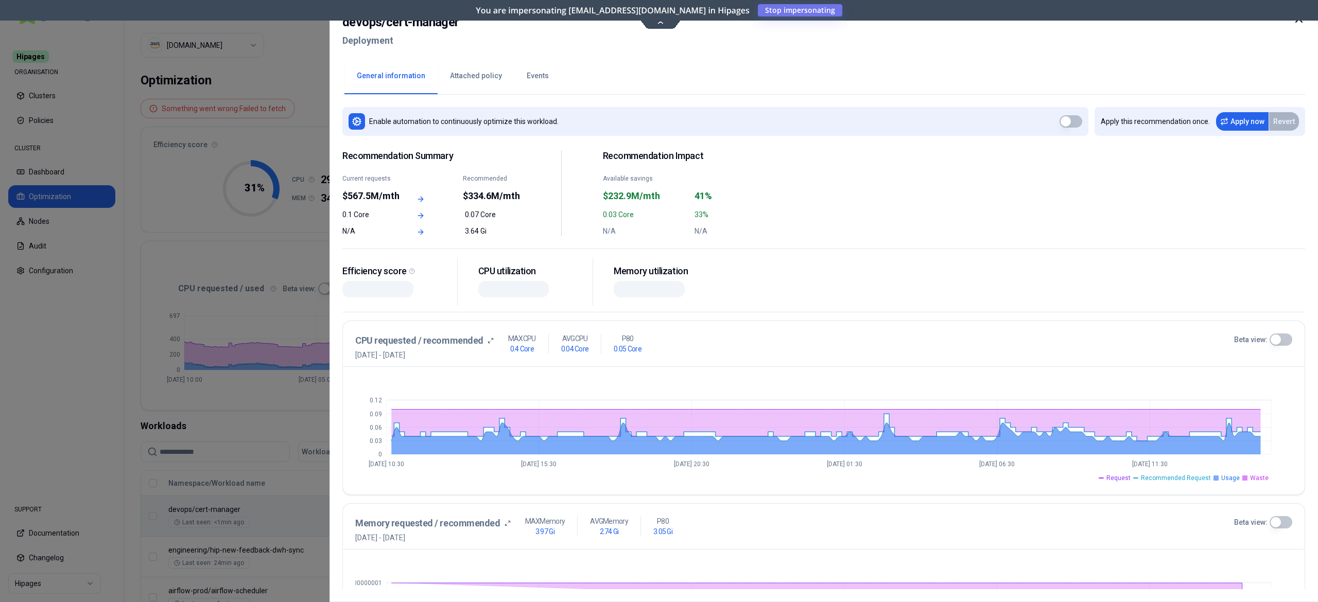
scroll to position [273, 0]
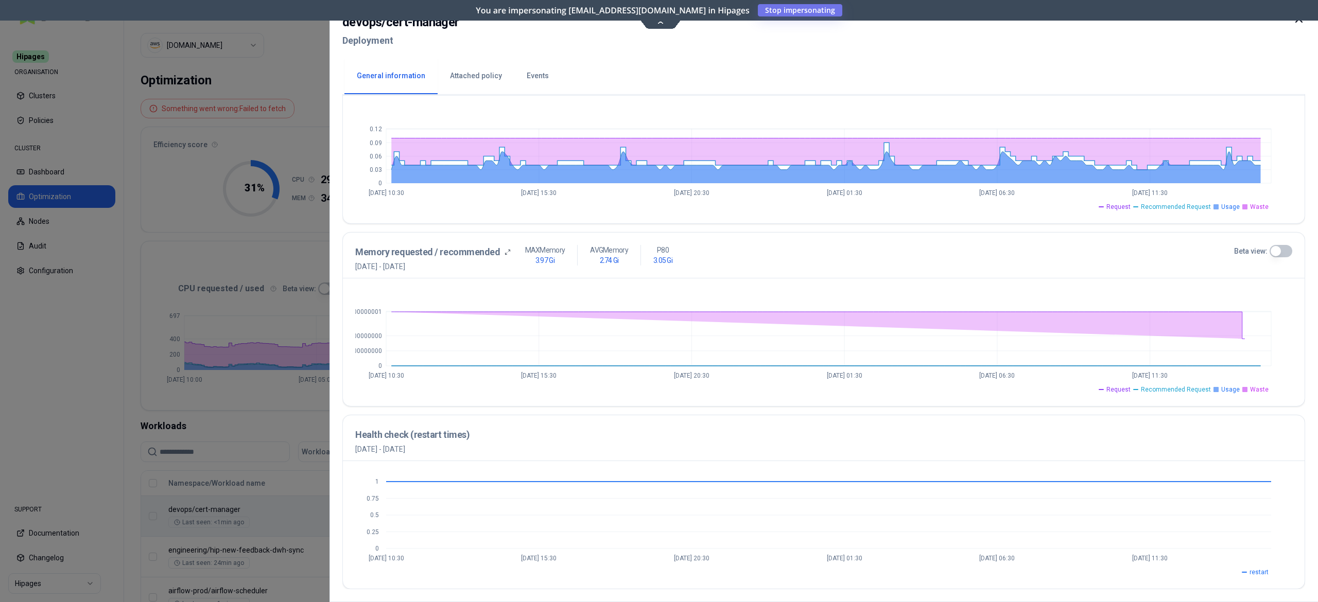
click at [1290, 253] on button "Beta view:" at bounding box center [1280, 251] width 23 height 12
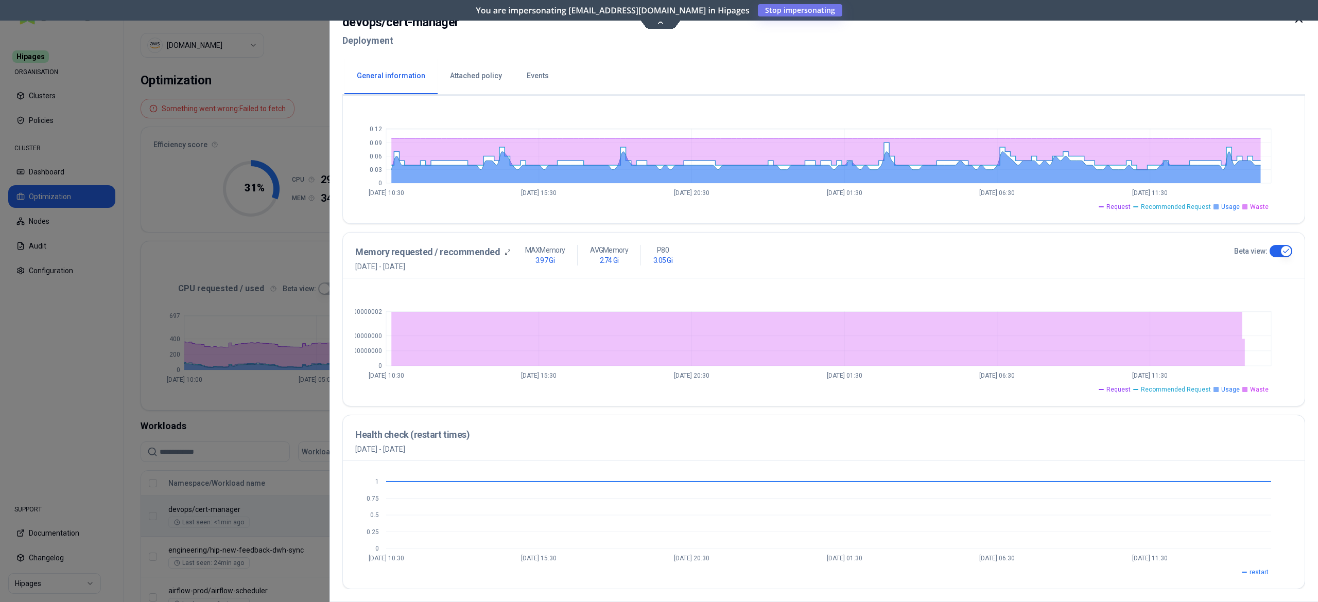
scroll to position [271, 0]
click at [252, 378] on div at bounding box center [659, 301] width 1318 height 602
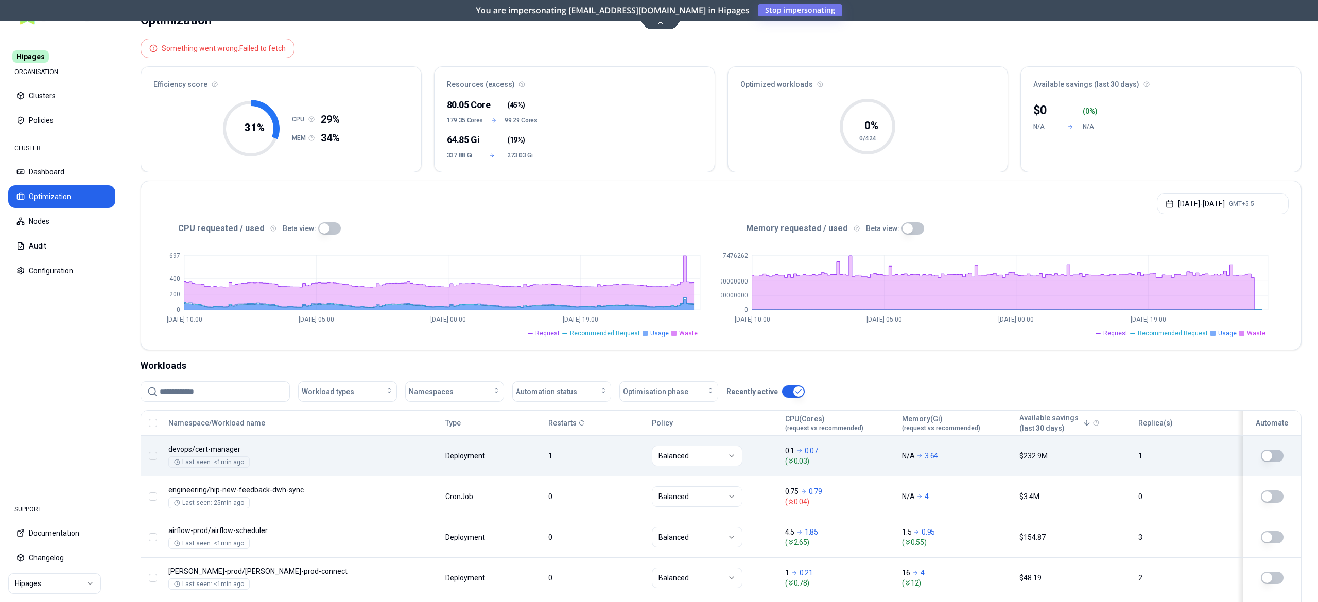
scroll to position [103, 0]
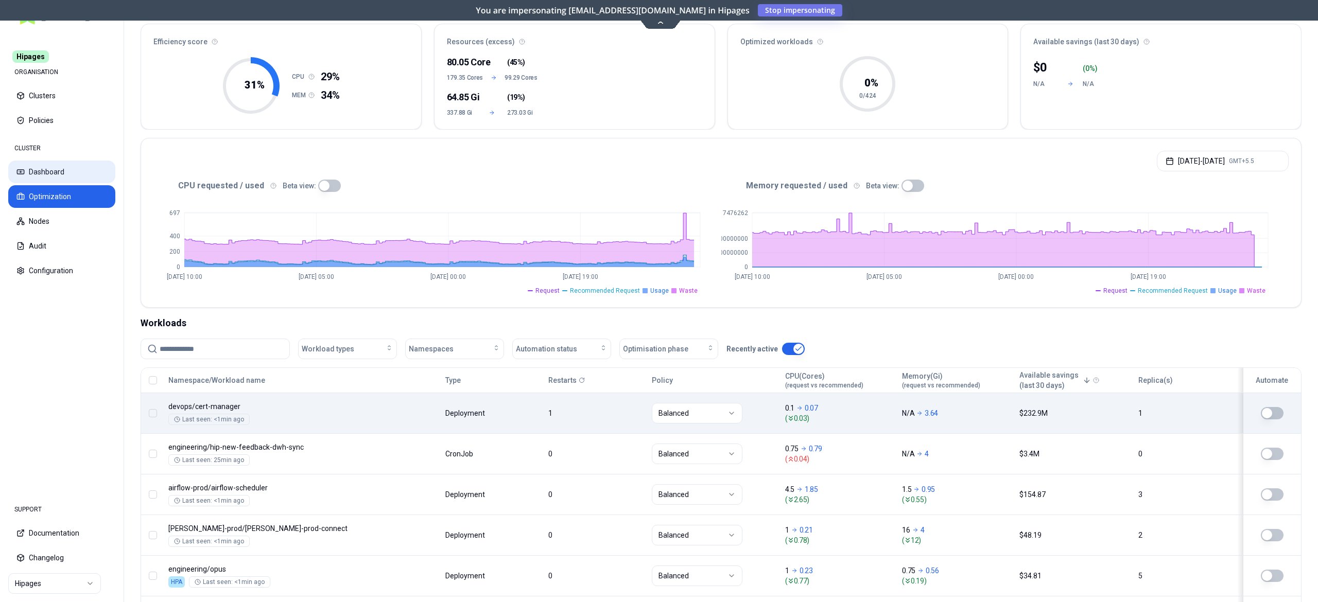
click at [51, 173] on button "Dashboard" at bounding box center [61, 172] width 107 height 23
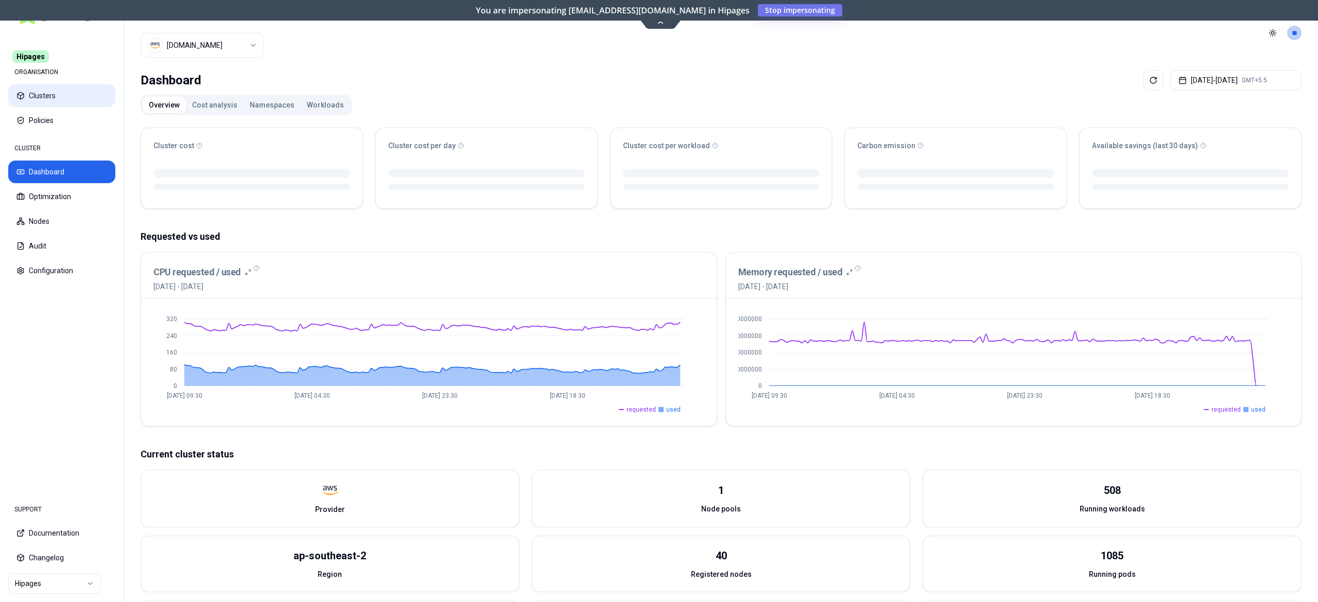
click at [50, 97] on button "Clusters" at bounding box center [61, 95] width 107 height 23
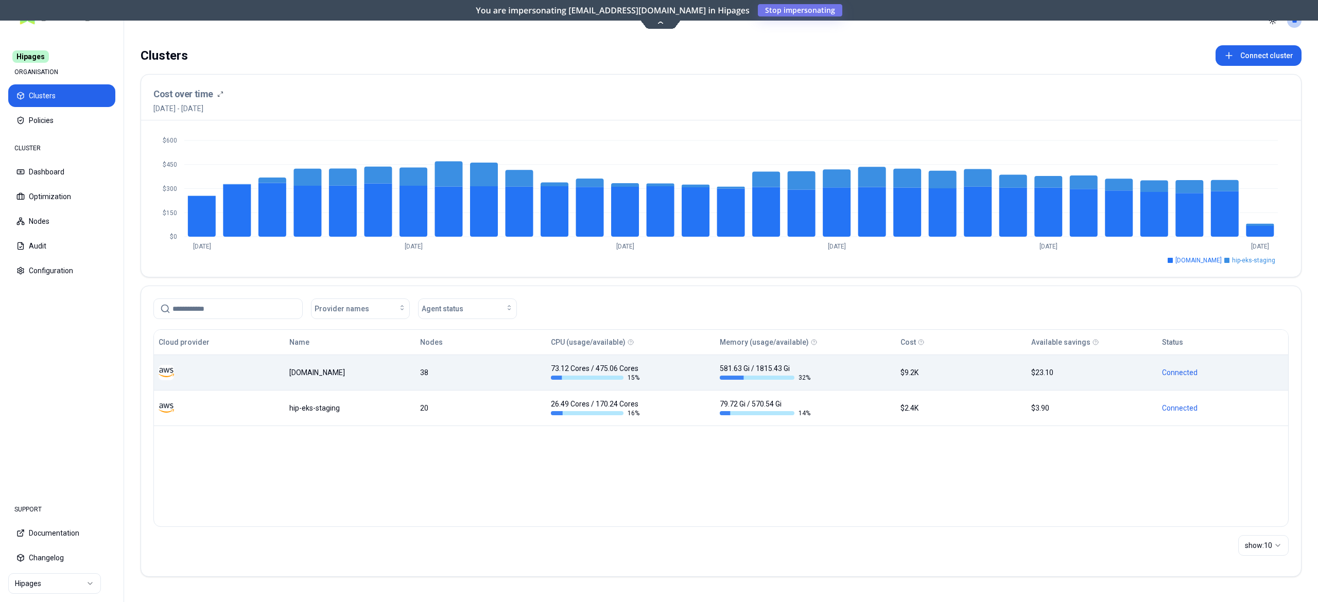
click at [546, 382] on td "38" at bounding box center [480, 373] width 131 height 36
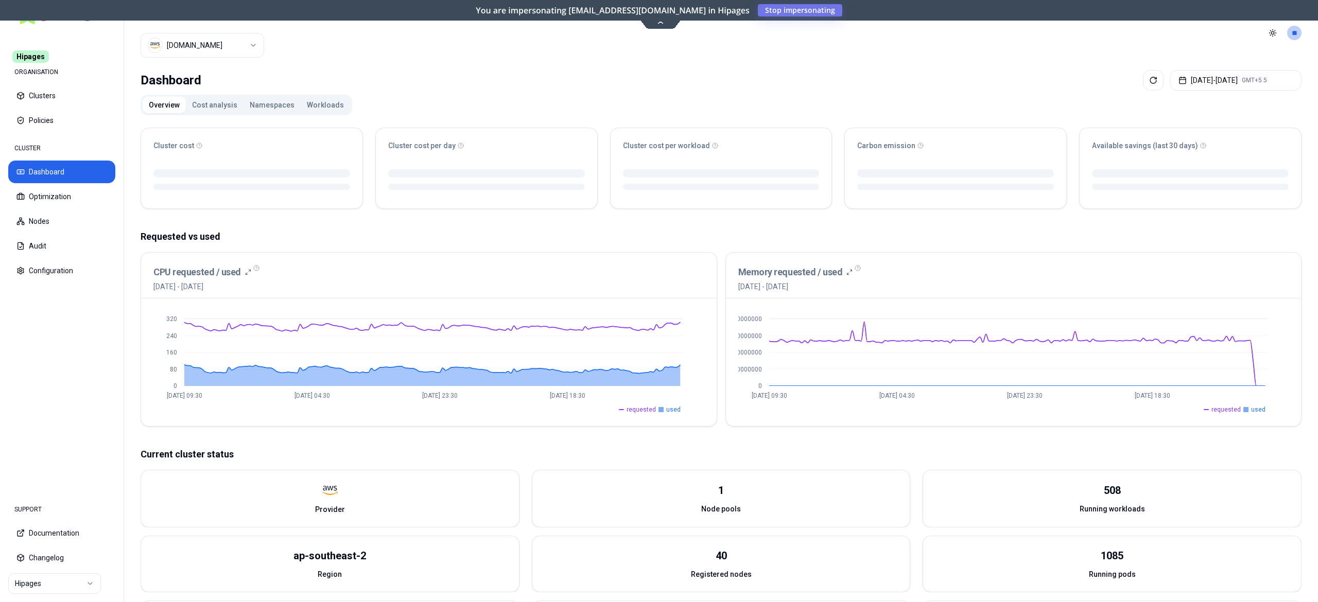
click at [313, 108] on button "Workloads" at bounding box center [325, 105] width 49 height 16
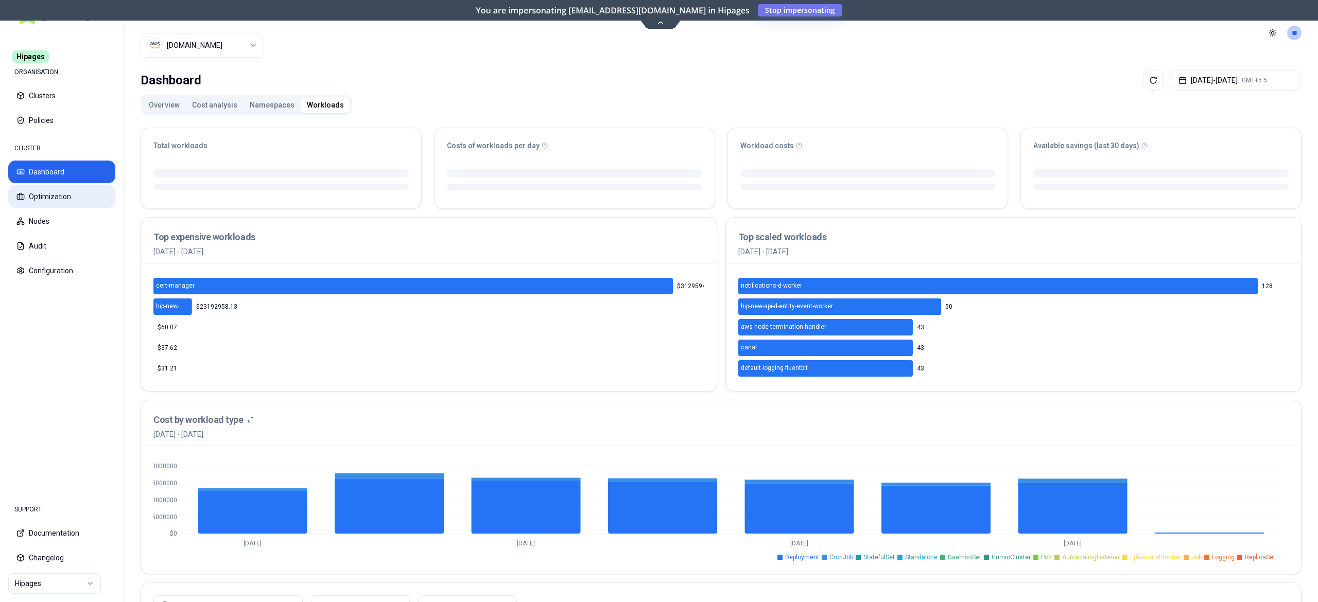
click at [54, 194] on button "Optimization" at bounding box center [61, 196] width 107 height 23
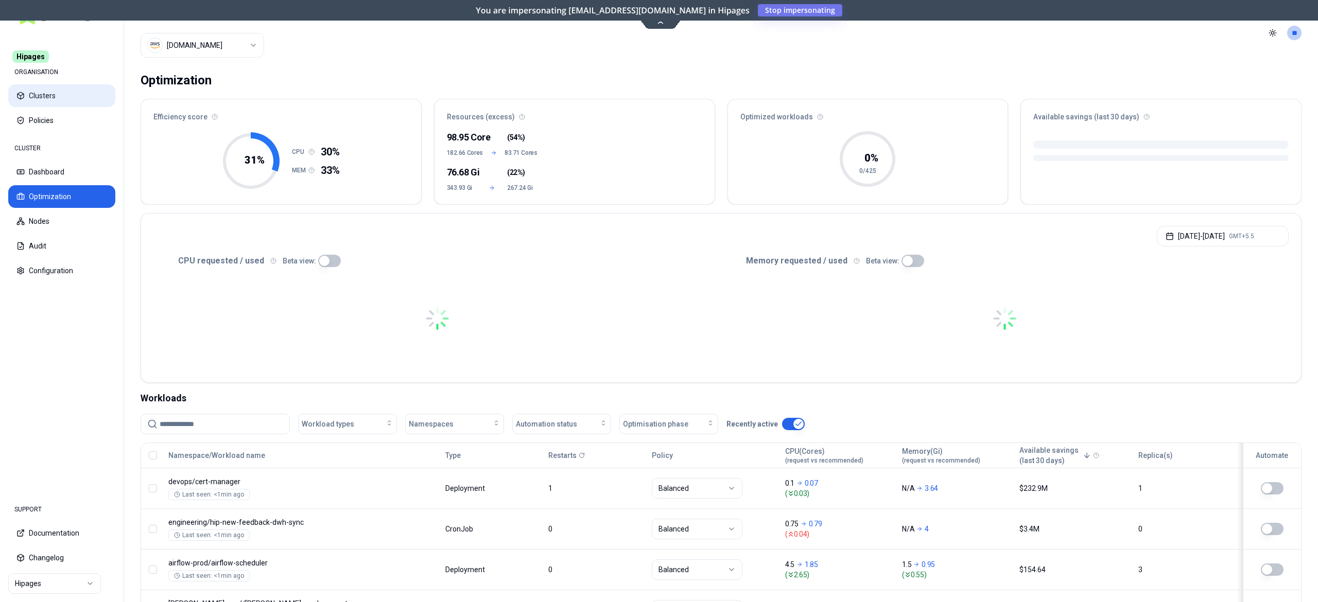
click at [47, 96] on button "Clusters" at bounding box center [61, 95] width 107 height 23
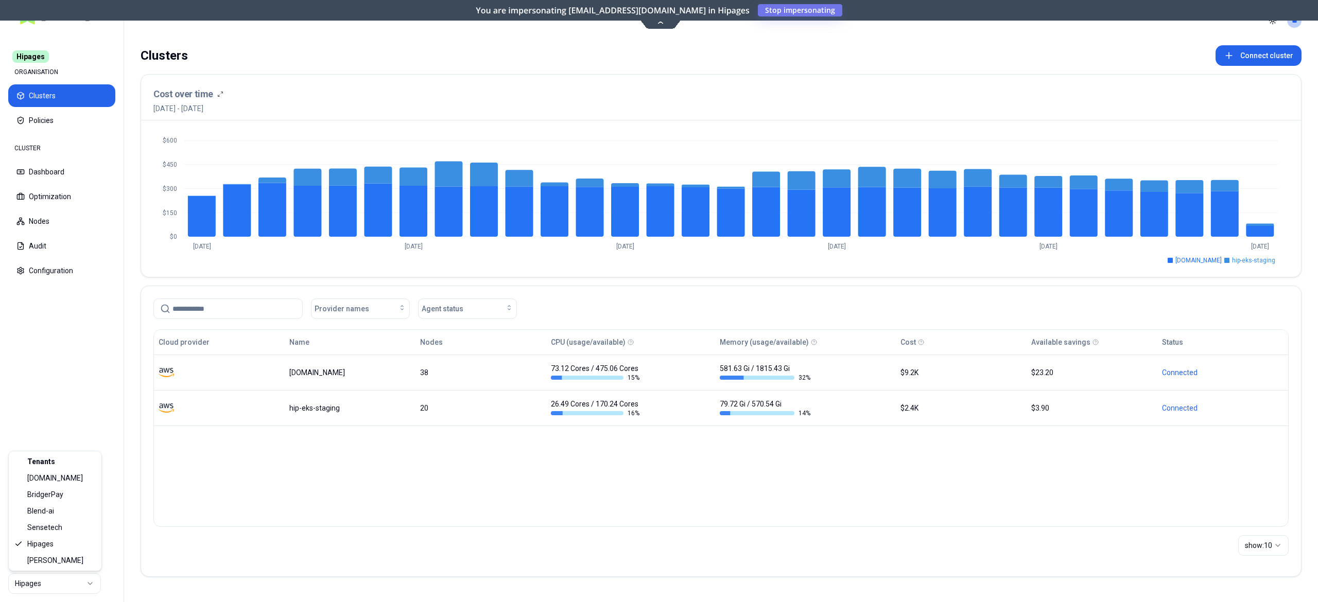
click at [50, 590] on html "Hipages ORGANISATION Clusters Policies CLUSTER Dashboard Optimization Nodes Aud…" at bounding box center [659, 301] width 1318 height 602
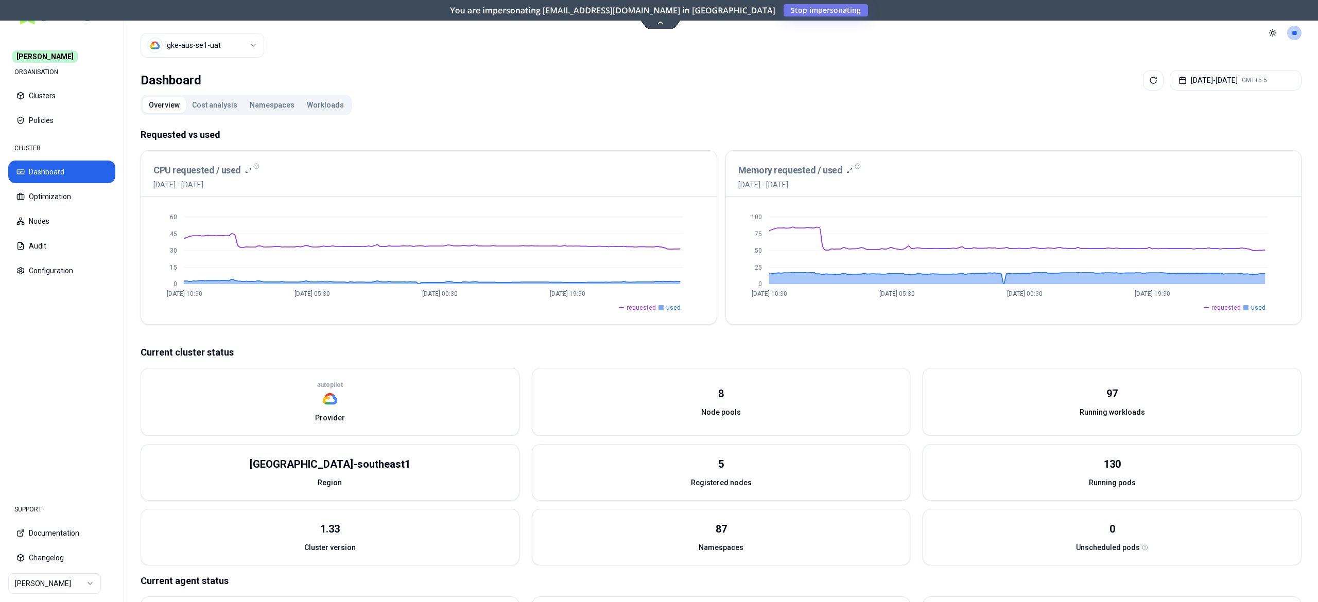
click at [309, 107] on button "Workloads" at bounding box center [325, 105] width 49 height 16
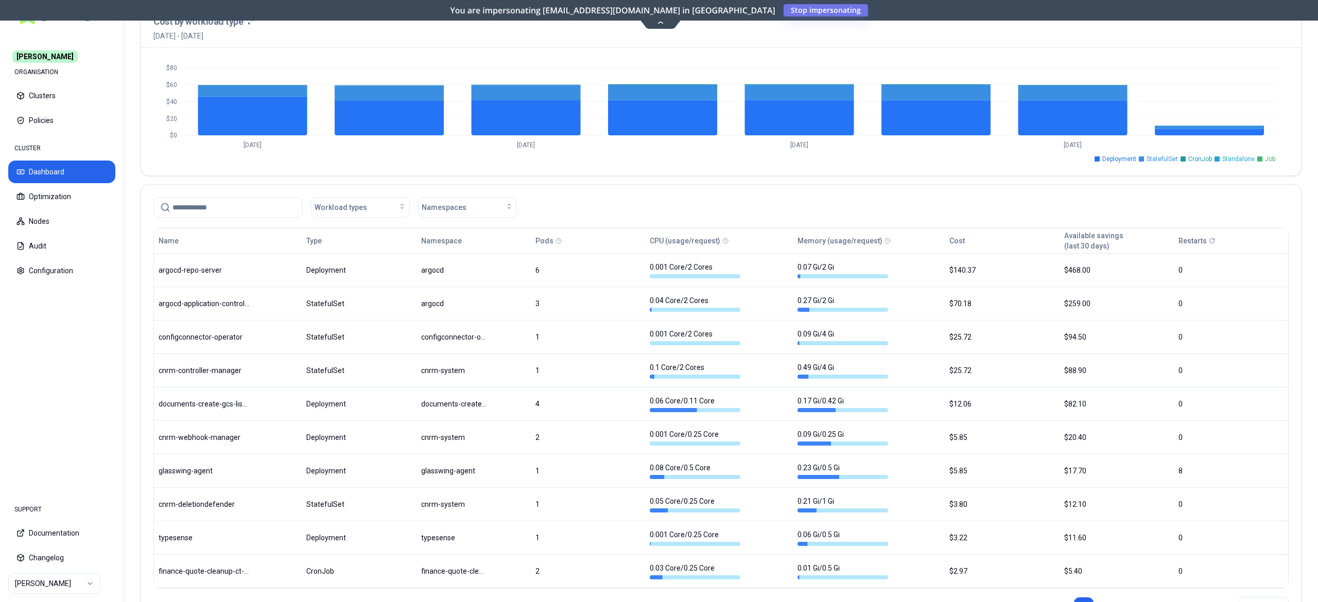
scroll to position [365, 0]
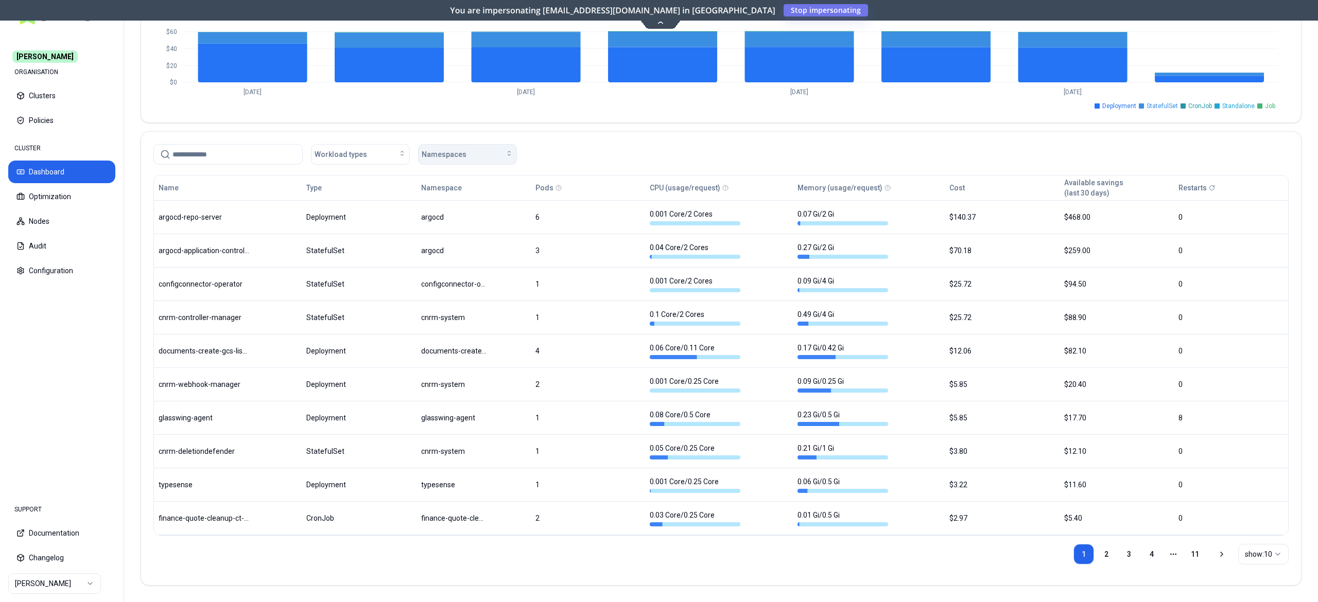
click at [439, 156] on span "Namespaces" at bounding box center [444, 154] width 45 height 10
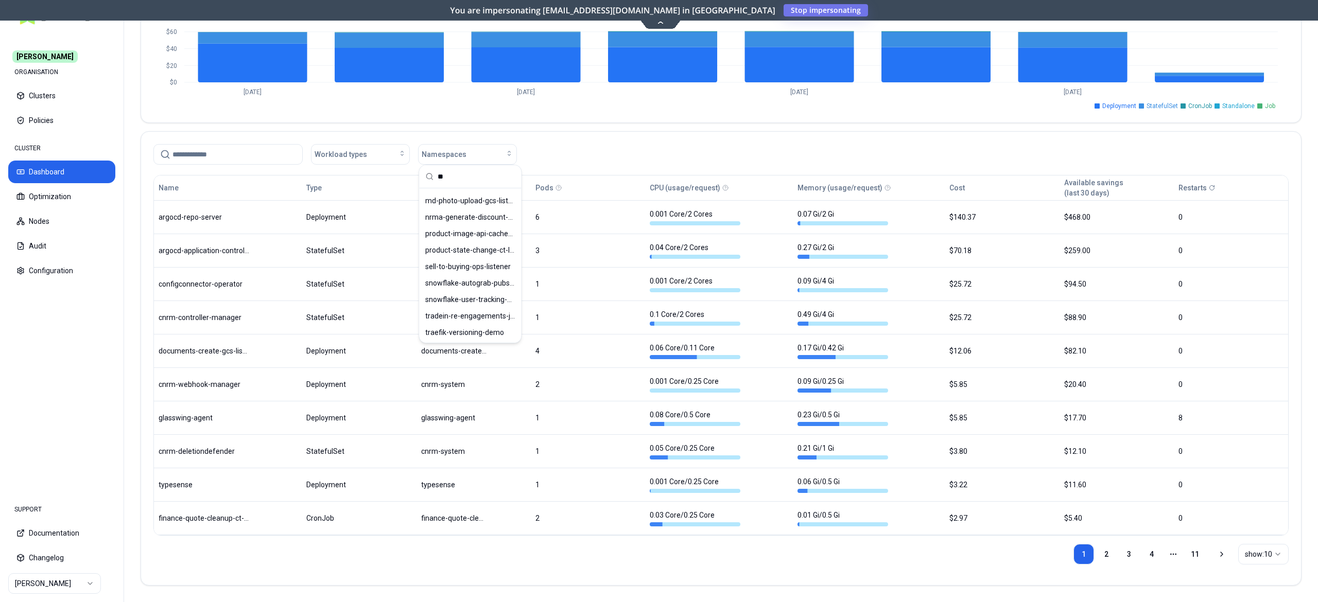
scroll to position [0, 0]
type input "**"
click at [470, 217] on span "glasswing-agent" at bounding box center [452, 215] width 54 height 10
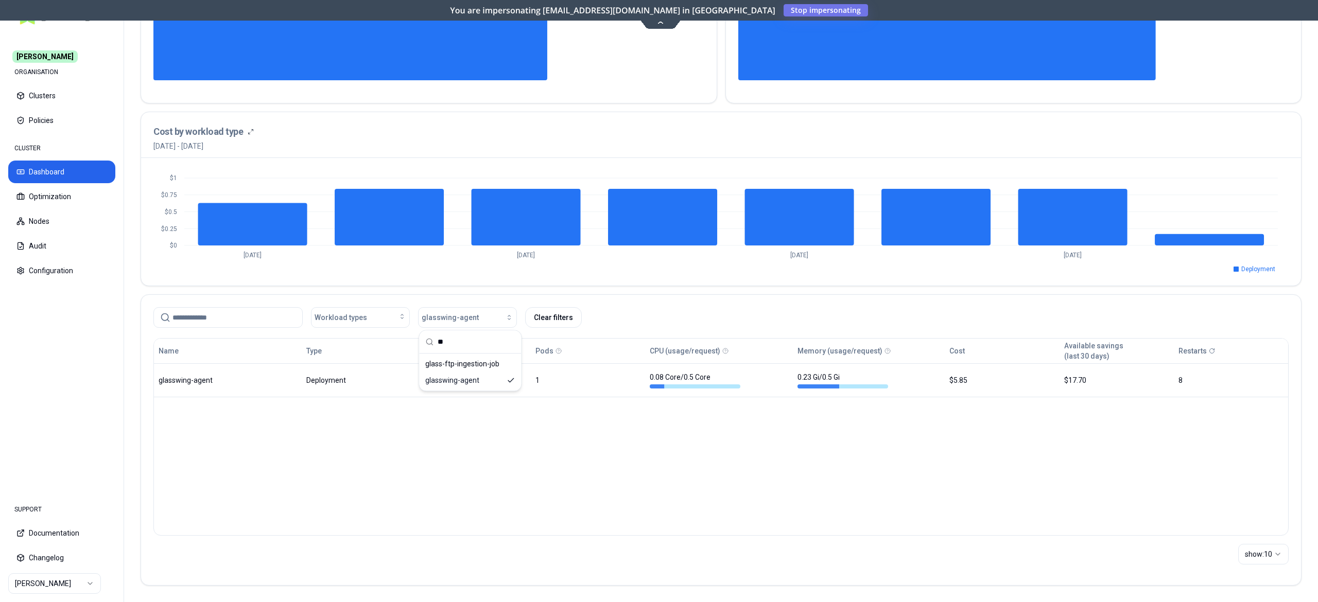
scroll to position [200, 0]
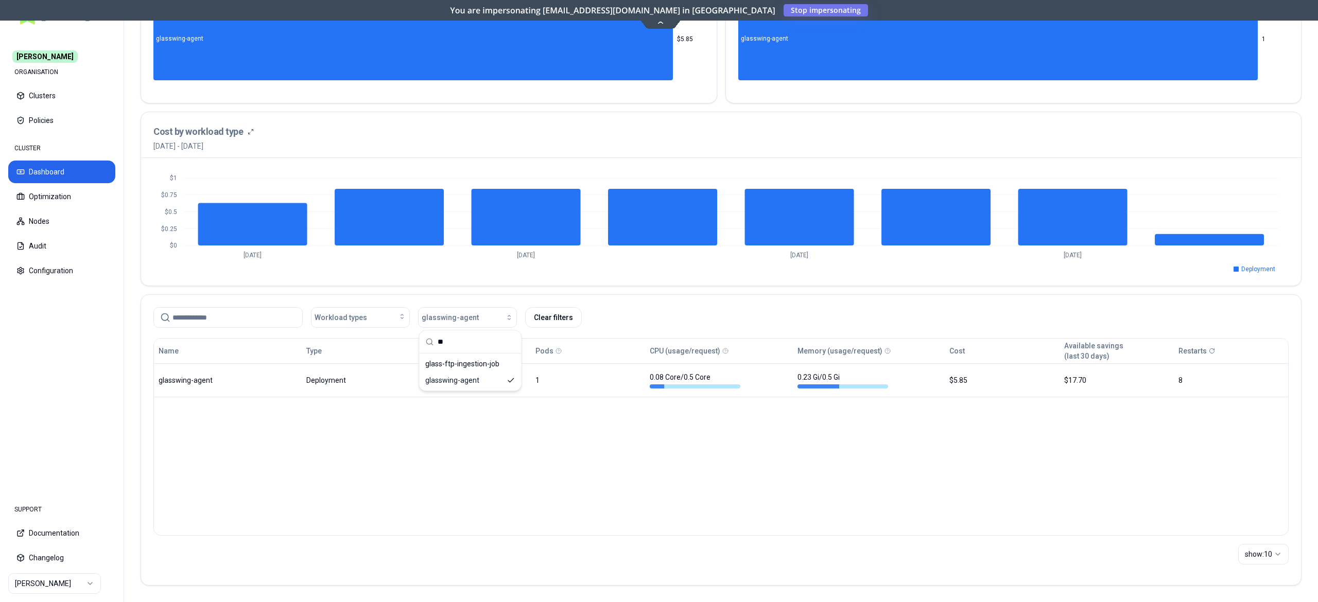
click at [687, 471] on div "Name Type Namespace Pods CPU (usage/request) Memory (usage/request) Cost Availa…" at bounding box center [720, 437] width 1135 height 198
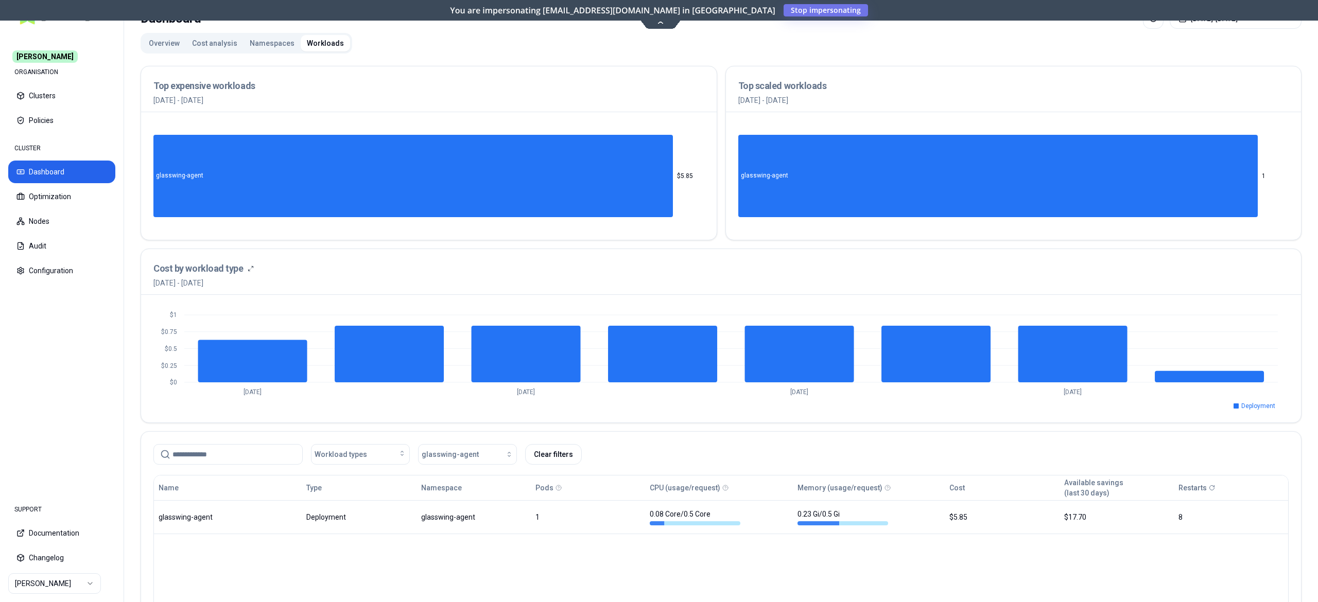
scroll to position [0, 0]
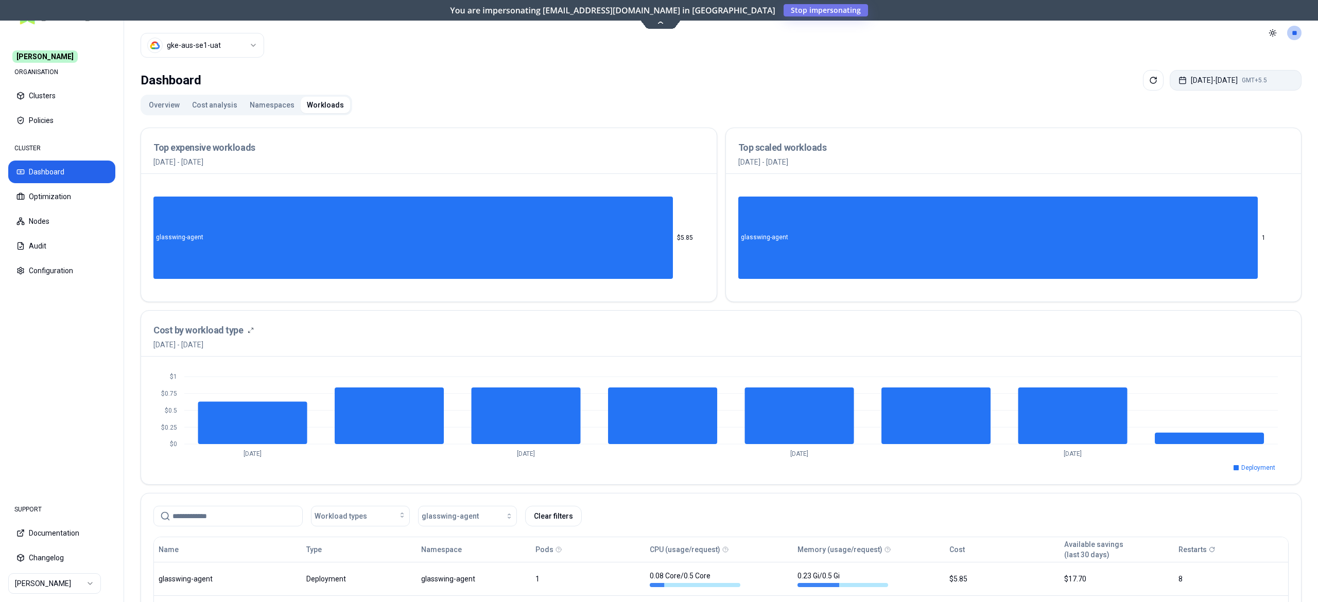
click at [1193, 79] on button "[DATE] - [DATE] GMT+5.5" at bounding box center [1236, 80] width 132 height 21
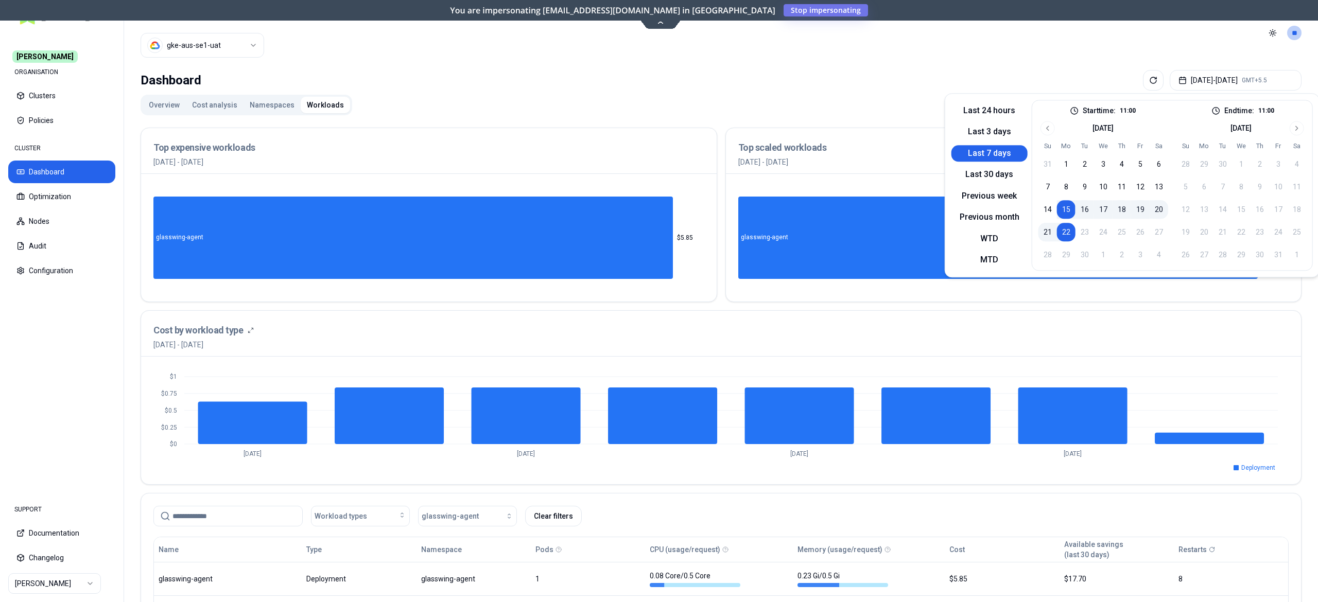
drag, startPoint x: 990, startPoint y: 109, endPoint x: 925, endPoint y: 99, distance: 66.2
click at [989, 109] on button "Last 24 hours" at bounding box center [989, 110] width 76 height 16
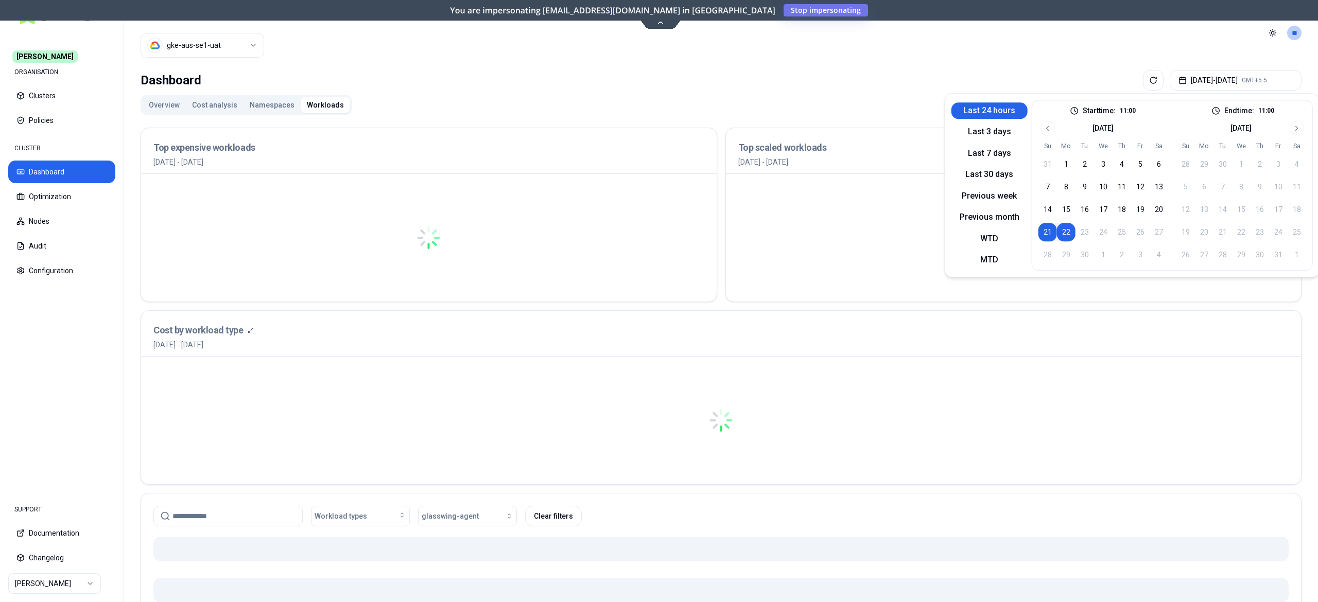
click at [919, 95] on div "Overview Cost analysis Namespaces Workloads Top expensive workloads [DATE] - [D…" at bounding box center [721, 451] width 1161 height 712
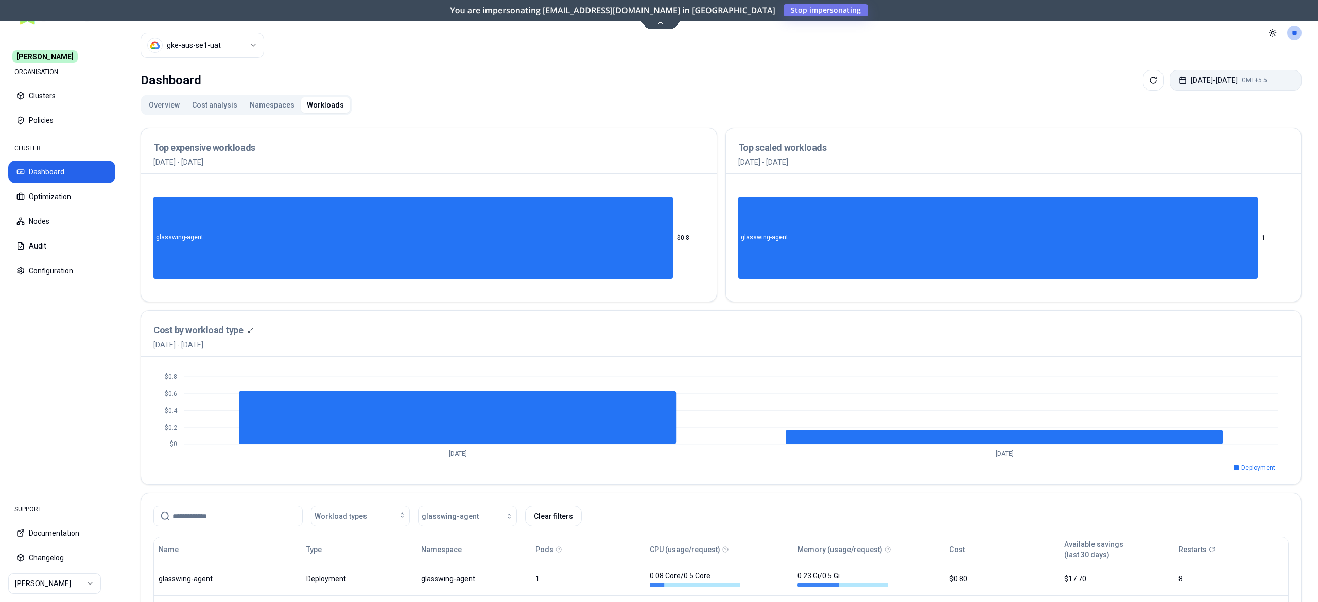
click at [1218, 75] on button "[DATE] - [DATE] GMT+5.5" at bounding box center [1236, 80] width 132 height 21
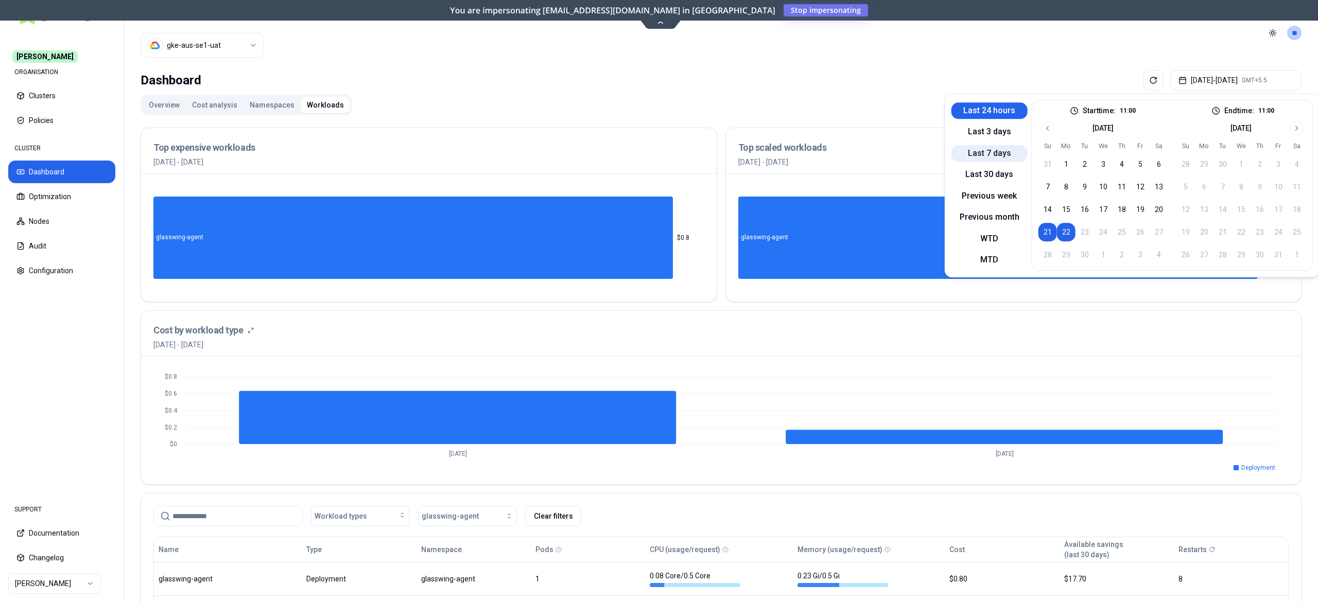
click at [995, 153] on button "Last 7 days" at bounding box center [989, 153] width 76 height 16
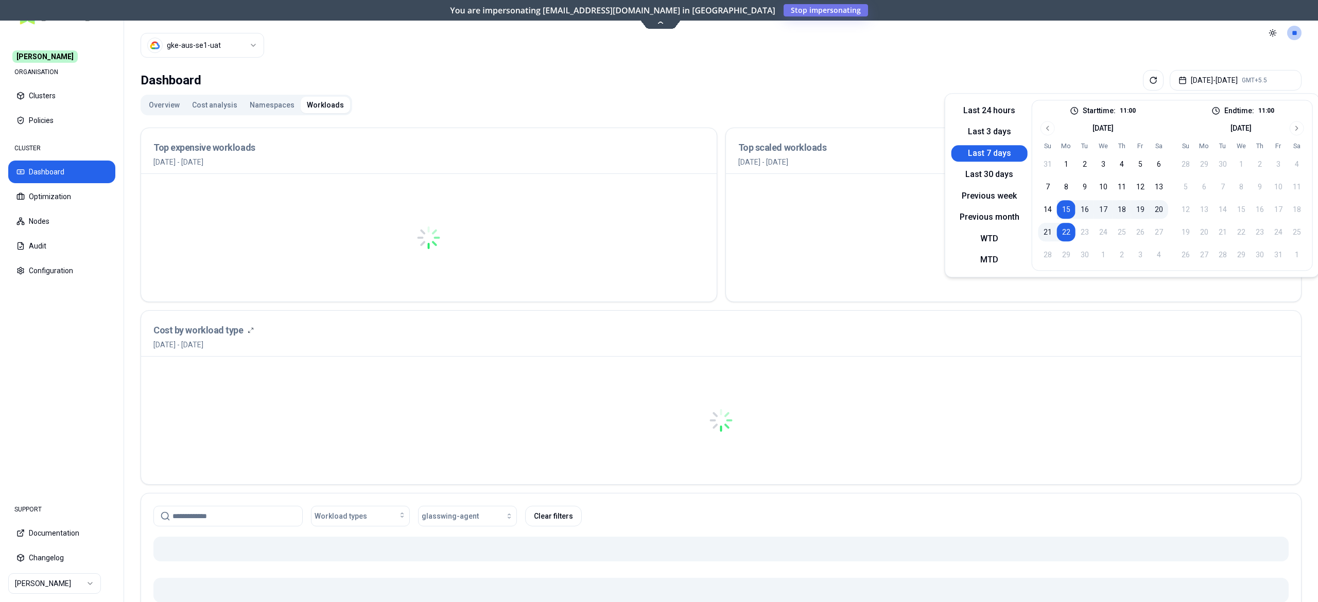
click at [797, 102] on div "Overview Cost analysis Namespaces Workloads Top expensive workloads [DATE] - [D…" at bounding box center [721, 451] width 1161 height 712
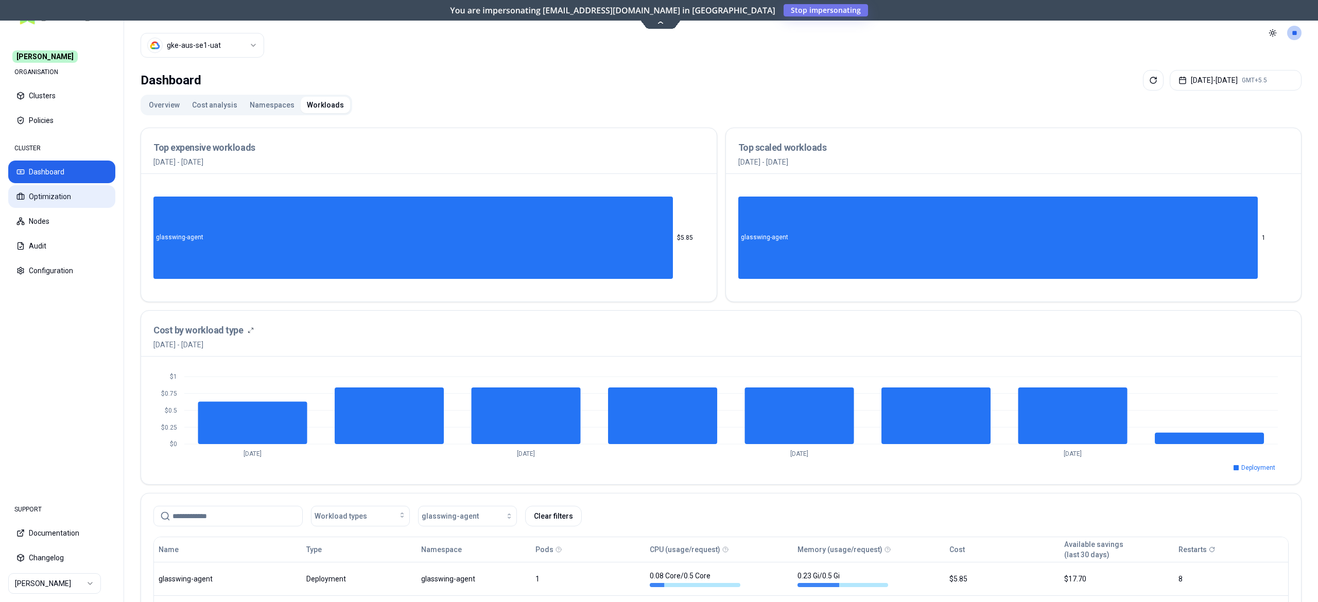
click at [68, 195] on button "Optimization" at bounding box center [61, 196] width 107 height 23
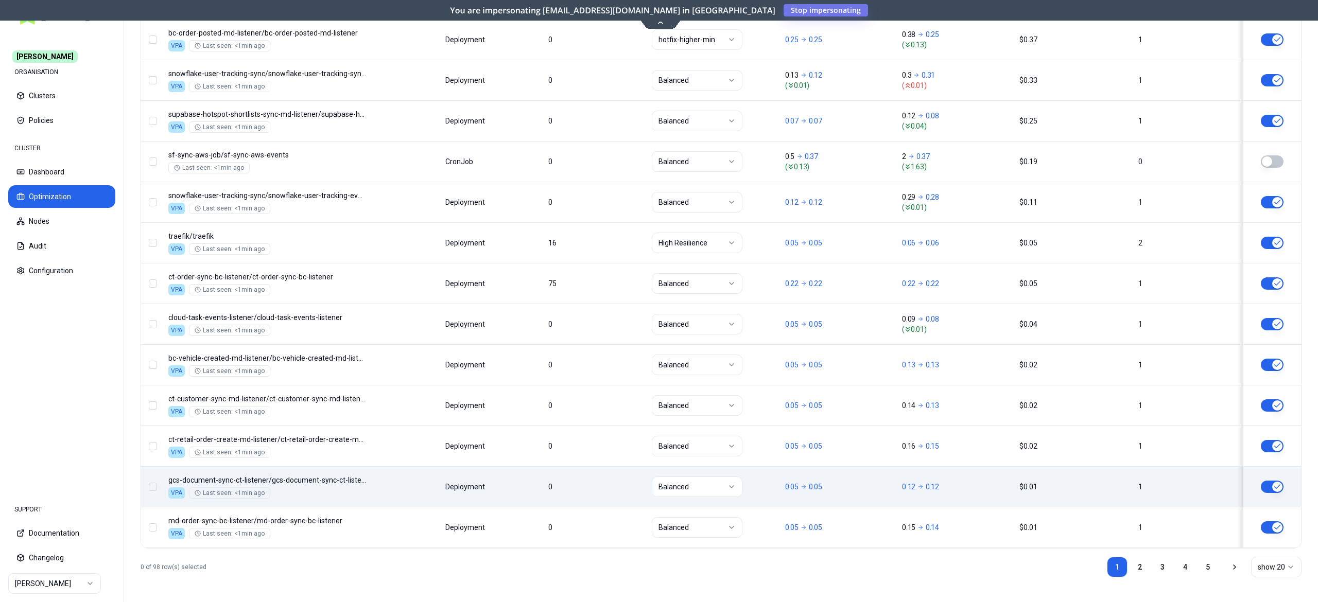
scroll to position [745, 0]
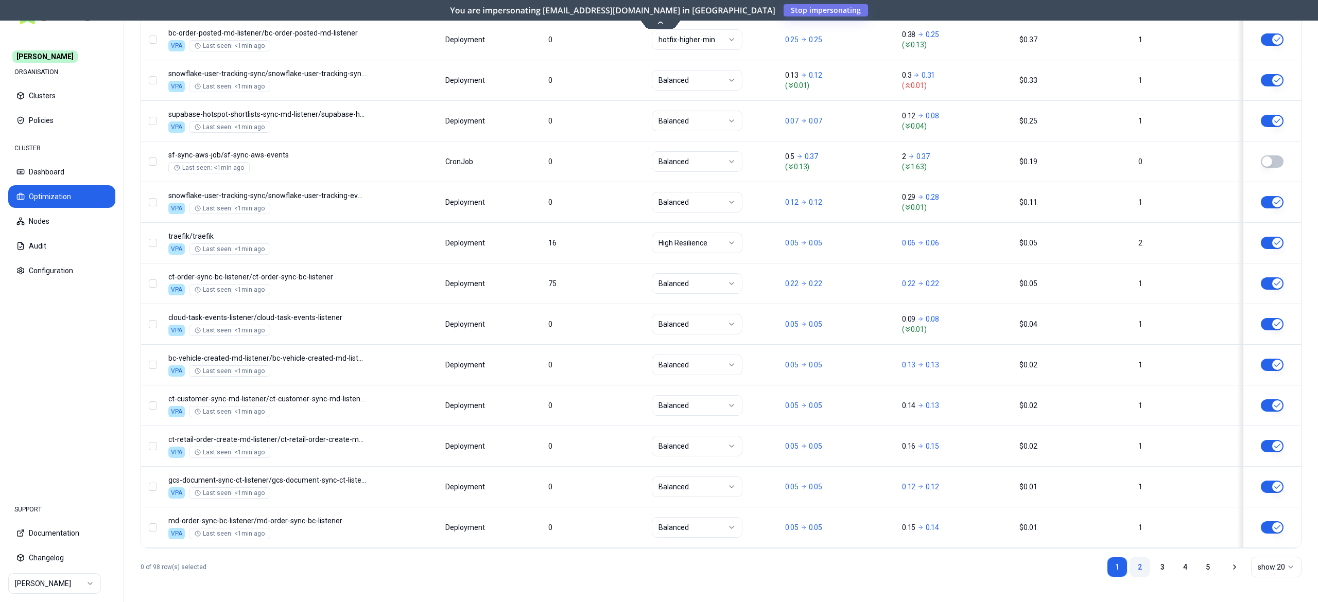
click at [1143, 566] on link "2" at bounding box center [1139, 567] width 21 height 21
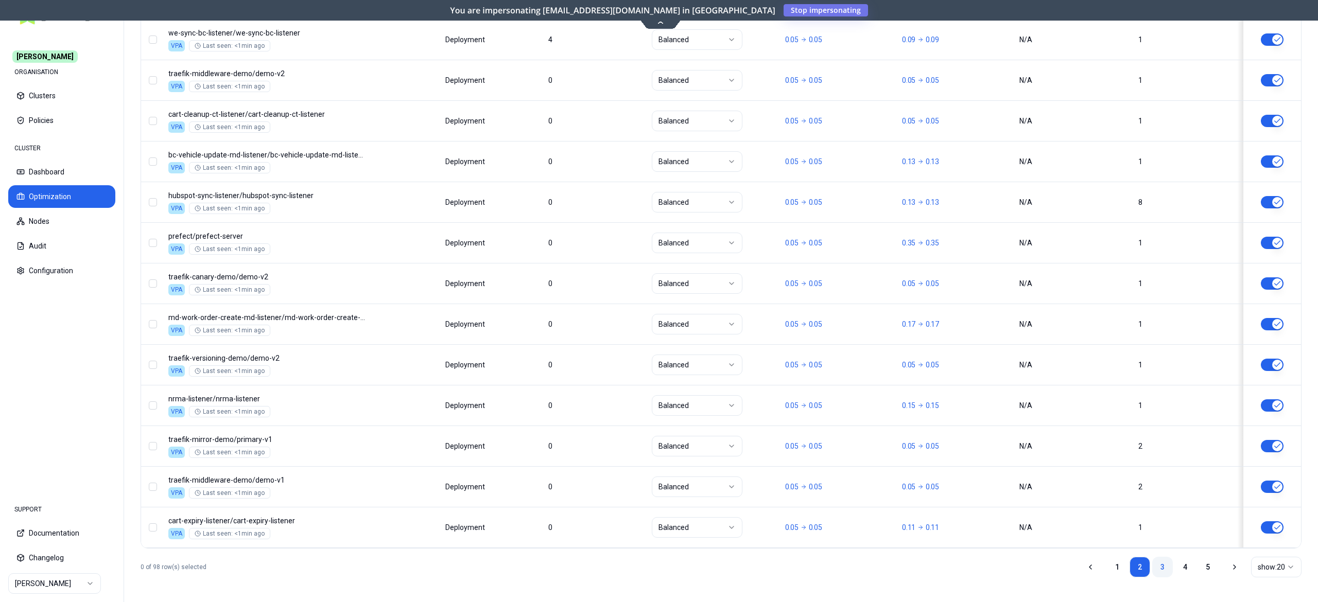
click at [1160, 572] on link "3" at bounding box center [1162, 567] width 21 height 21
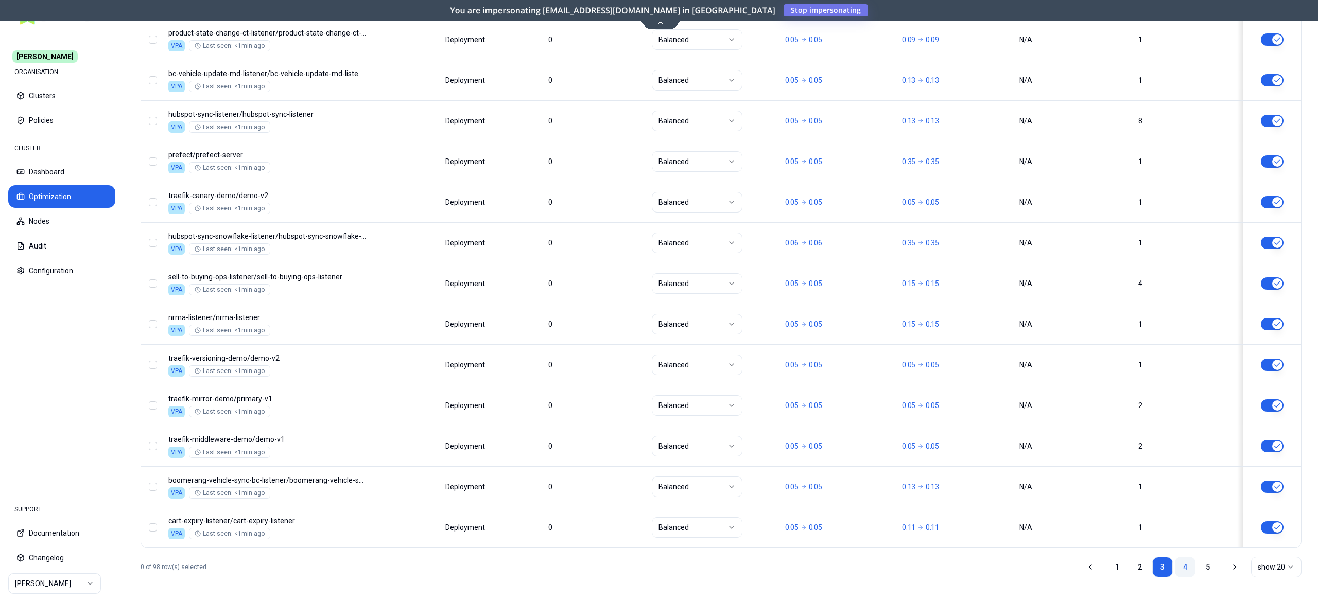
click at [1185, 570] on link "4" at bounding box center [1185, 567] width 21 height 21
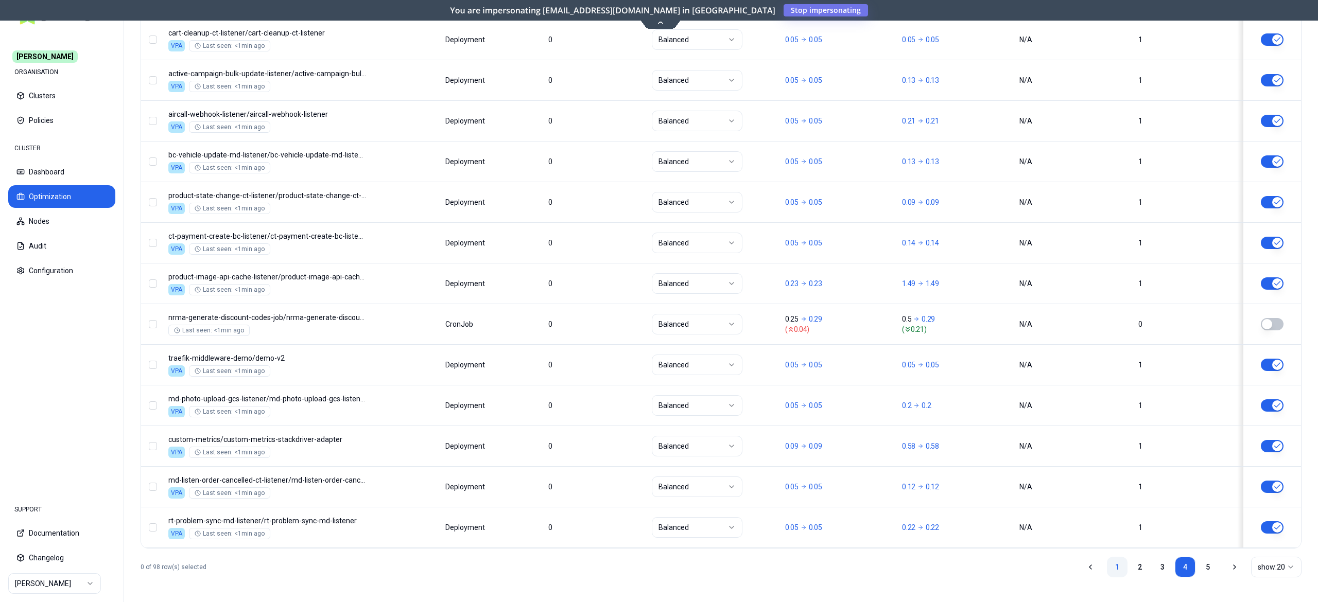
click at [1117, 565] on link "1" at bounding box center [1117, 567] width 21 height 21
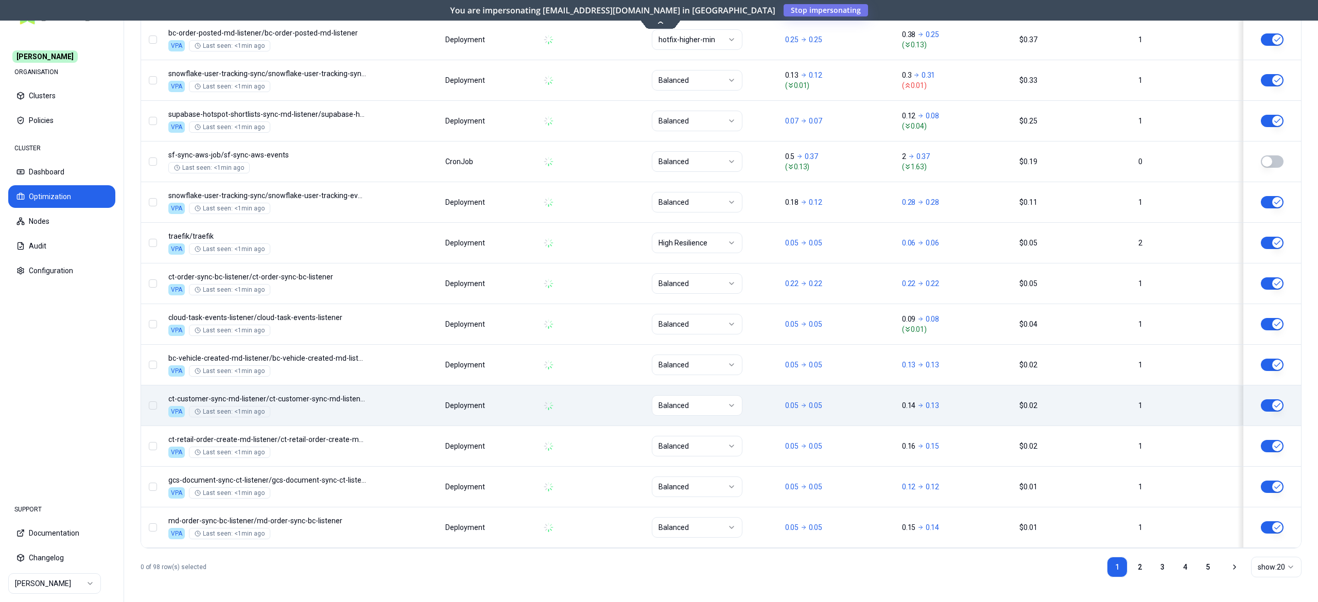
scroll to position [231, 0]
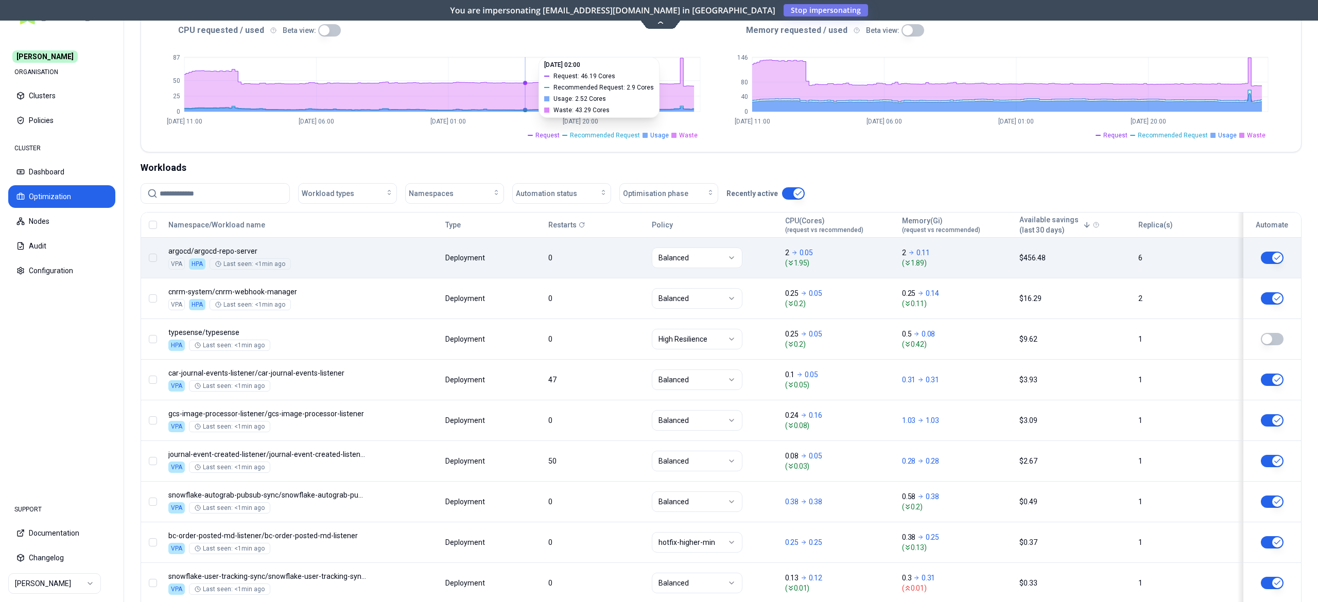
click at [494, 257] on body "[PERSON_NAME] ORGANISATION Clusters Policies CLUSTER Dashboard Optimization Nod…" at bounding box center [659, 301] width 1318 height 602
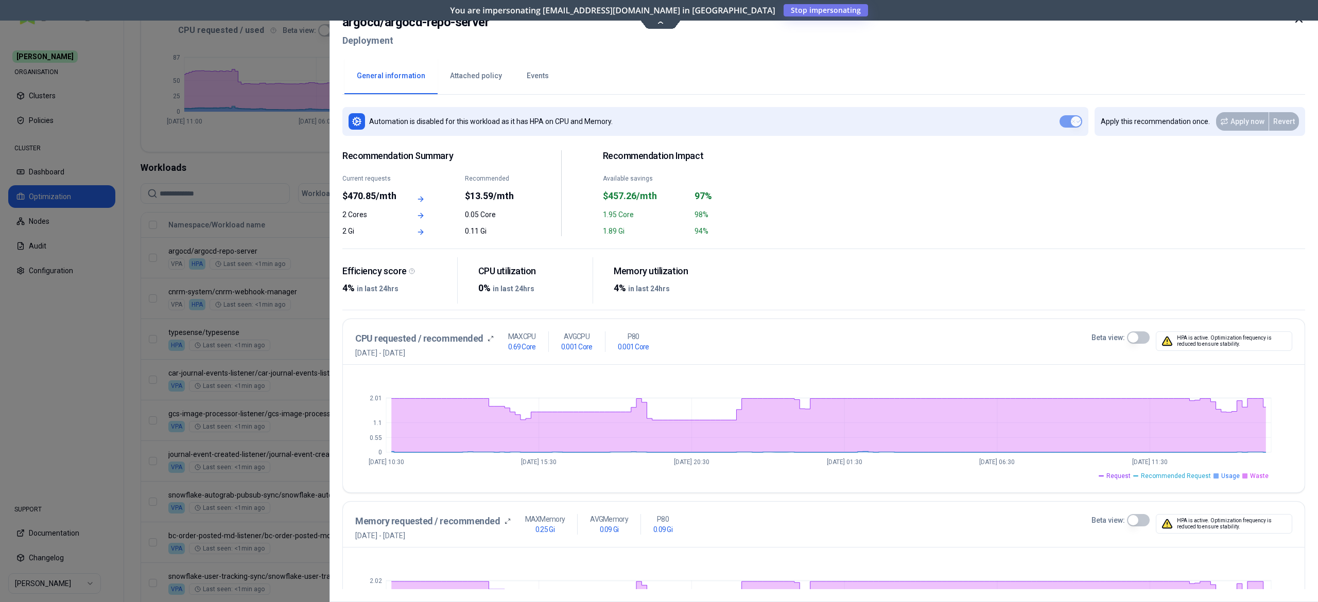
click at [535, 85] on button "Events" at bounding box center [537, 76] width 47 height 36
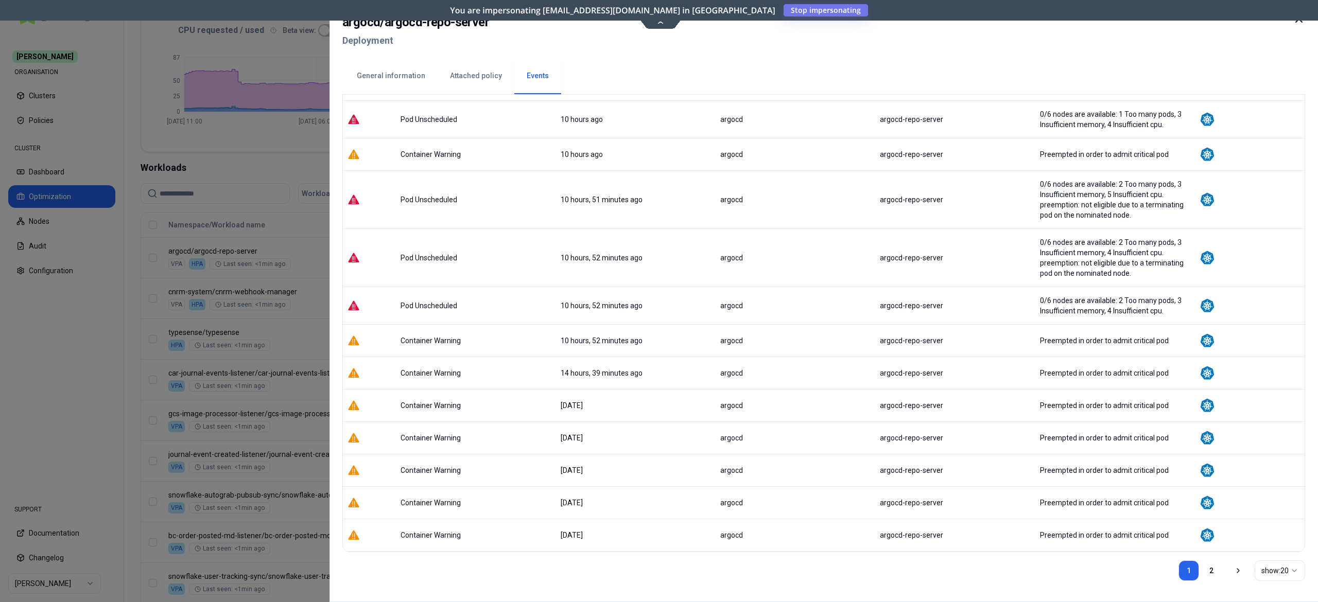
scroll to position [324, 0]
click at [1209, 568] on link "2" at bounding box center [1211, 571] width 21 height 21
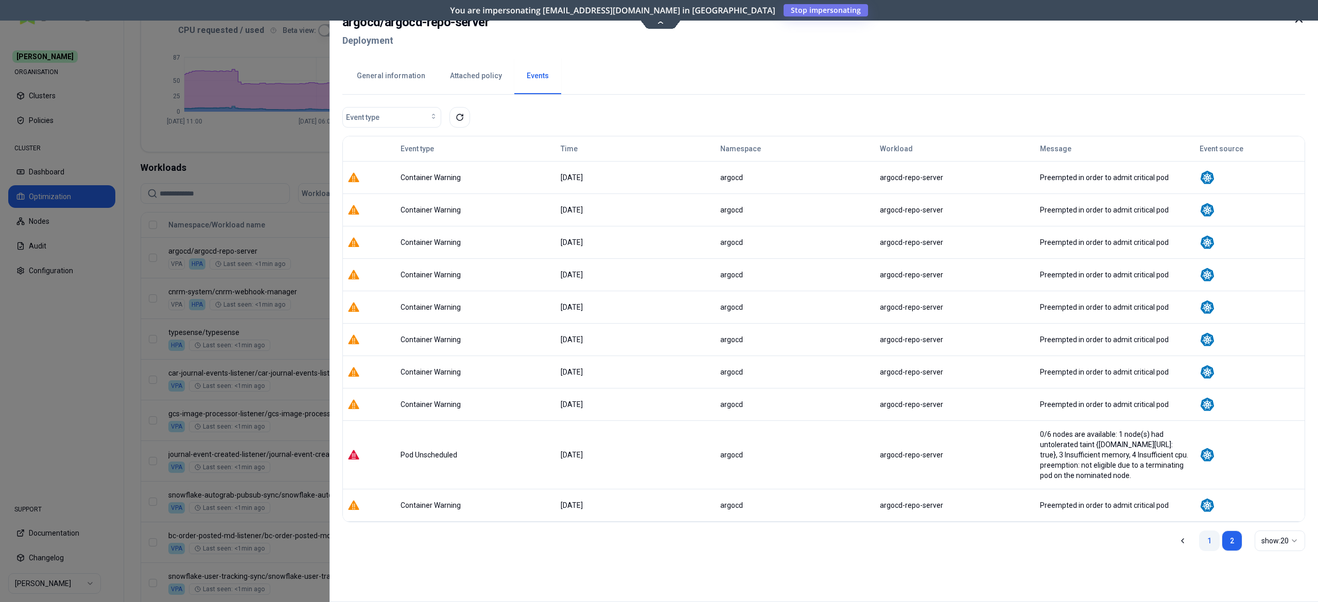
click at [1208, 539] on link "1" at bounding box center [1209, 541] width 21 height 21
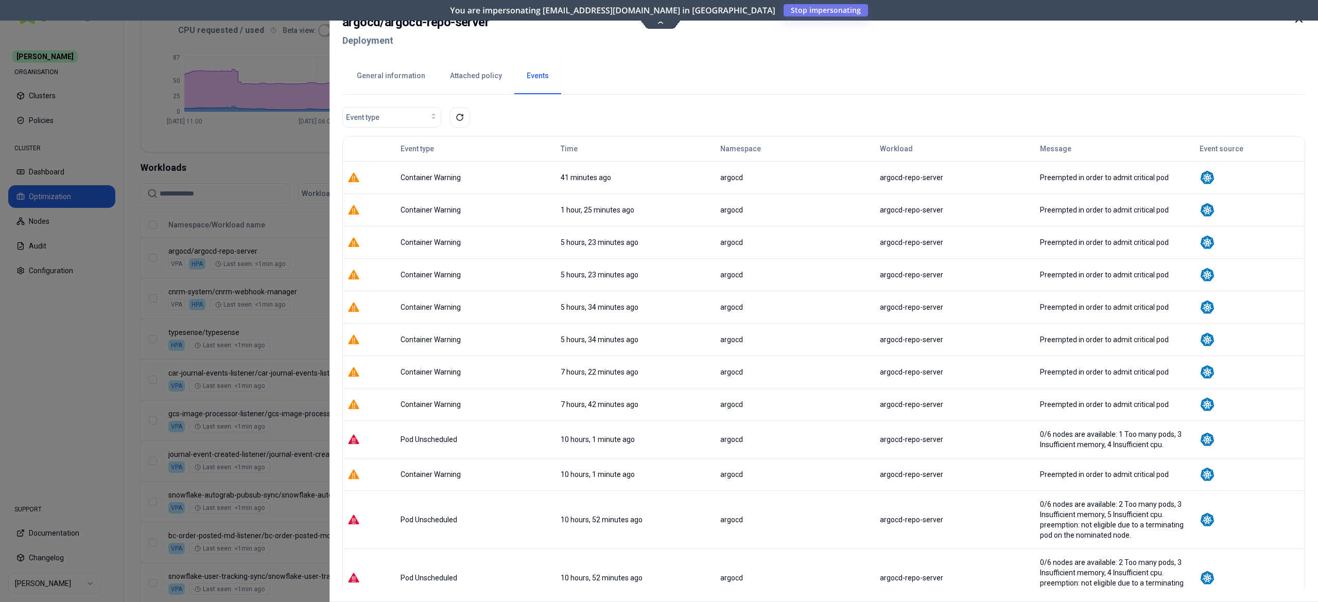
click at [1302, 24] on icon at bounding box center [1299, 19] width 12 height 12
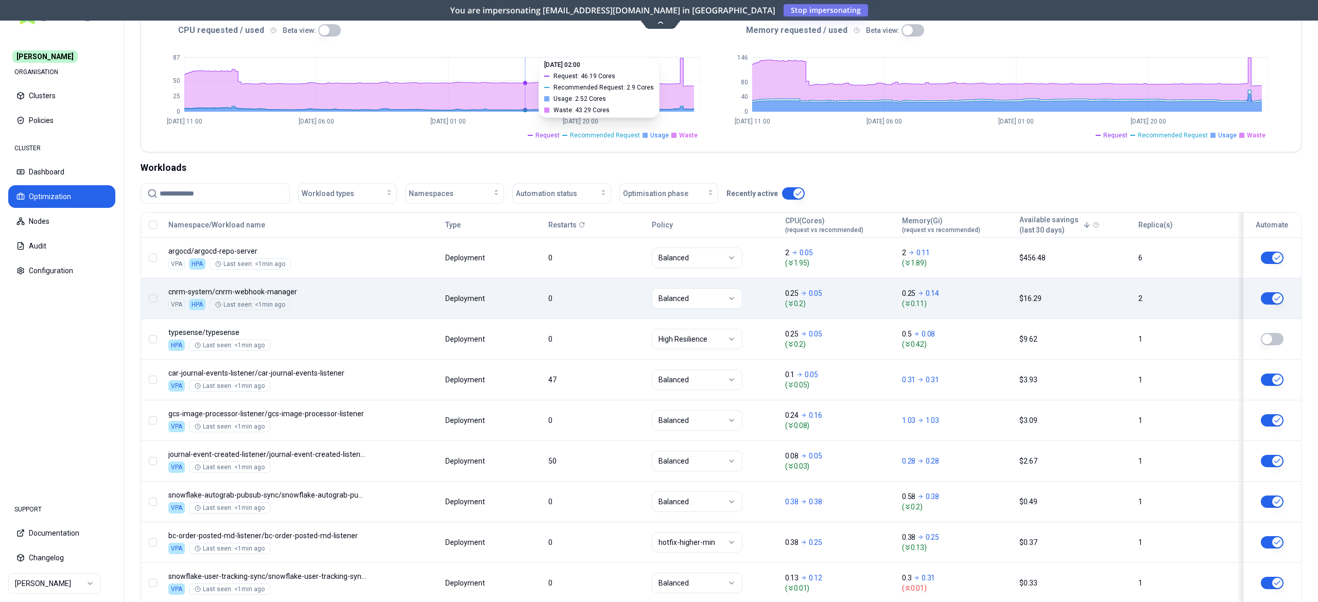
click at [408, 314] on body "[PERSON_NAME] ORGANISATION Clusters Policies CLUSTER Dashboard Optimization Nod…" at bounding box center [659, 301] width 1318 height 602
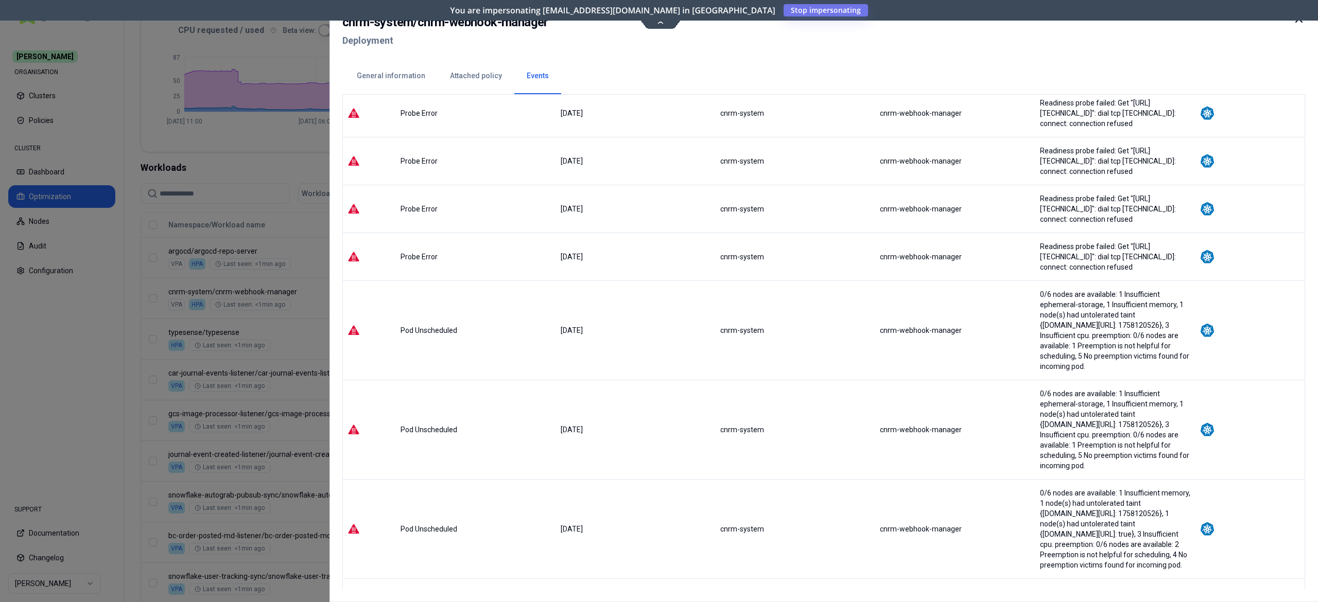
scroll to position [612, 0]
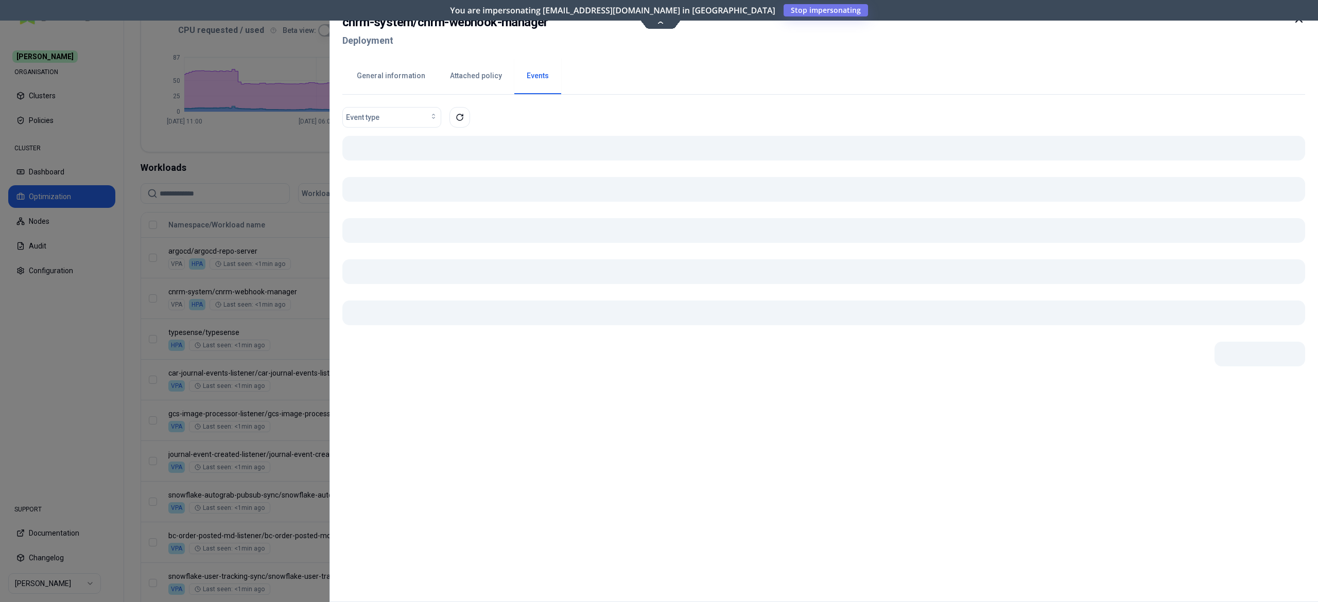
scroll to position [0, 0]
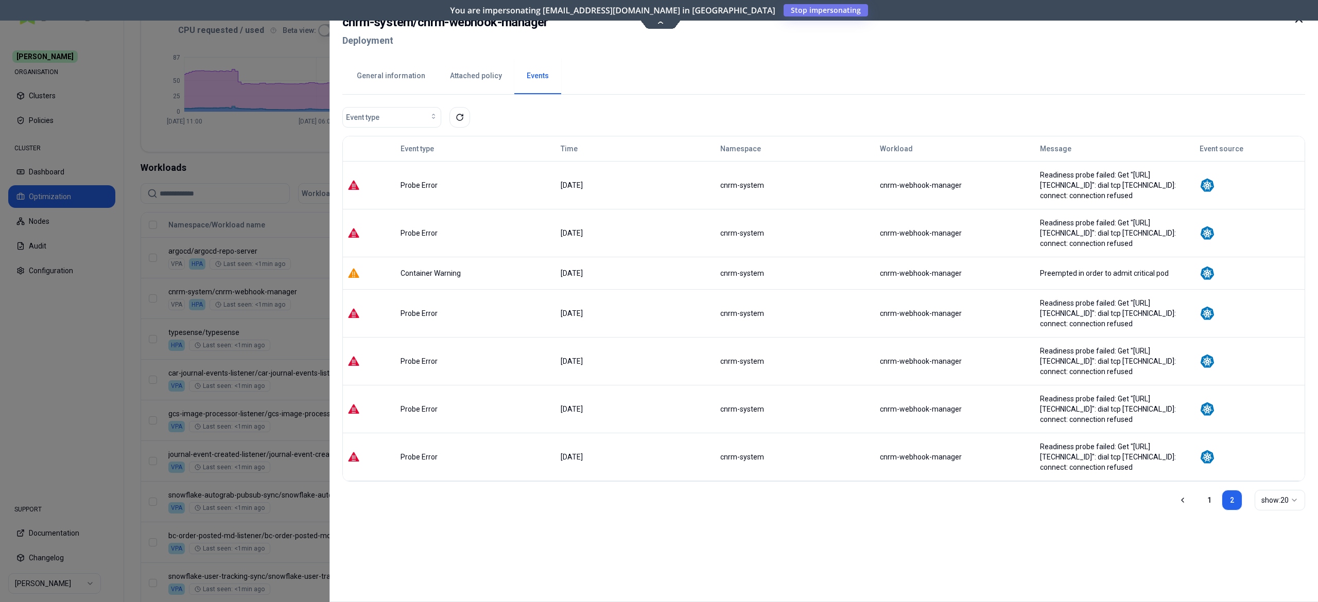
click at [1300, 22] on icon at bounding box center [1299, 19] width 12 height 12
